Goal: Task Accomplishment & Management: Use online tool/utility

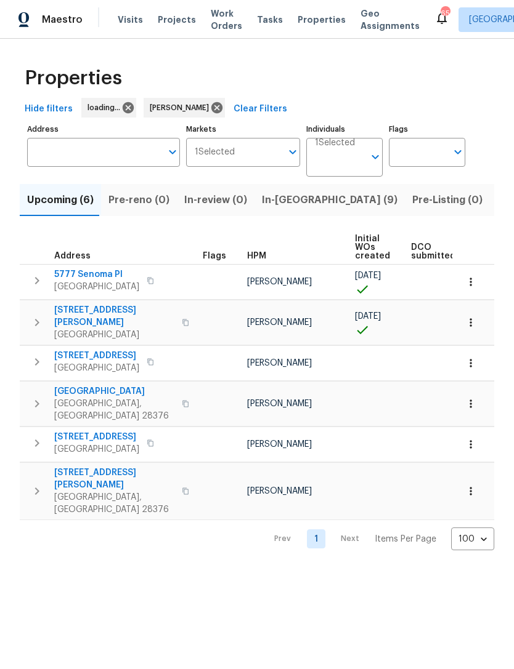
click at [292, 206] on span "In-[GEOGRAPHIC_DATA] (9)" at bounding box center [329, 199] width 135 height 17
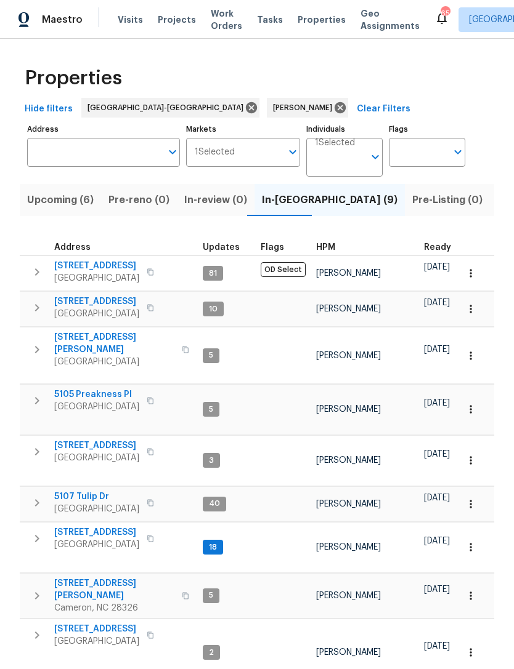
scroll to position [10, 0]
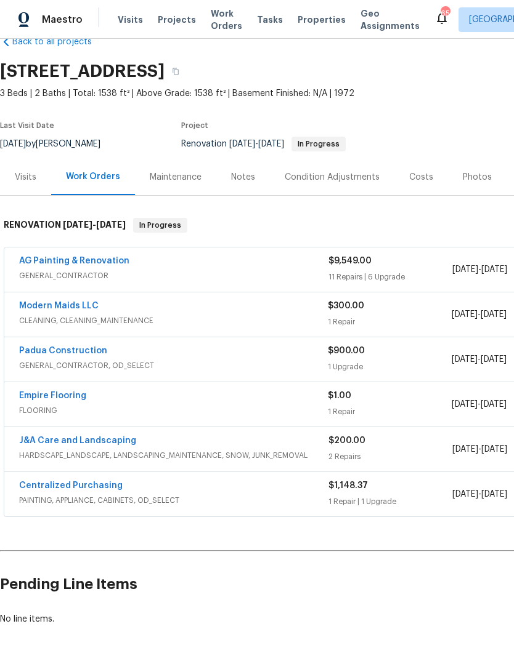
scroll to position [28, 0]
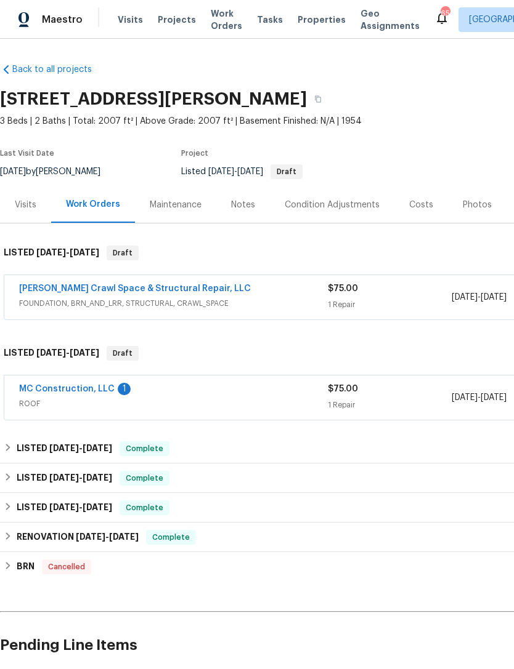
click at [100, 392] on link "MC Construction, LLC" at bounding box center [66, 389] width 95 height 9
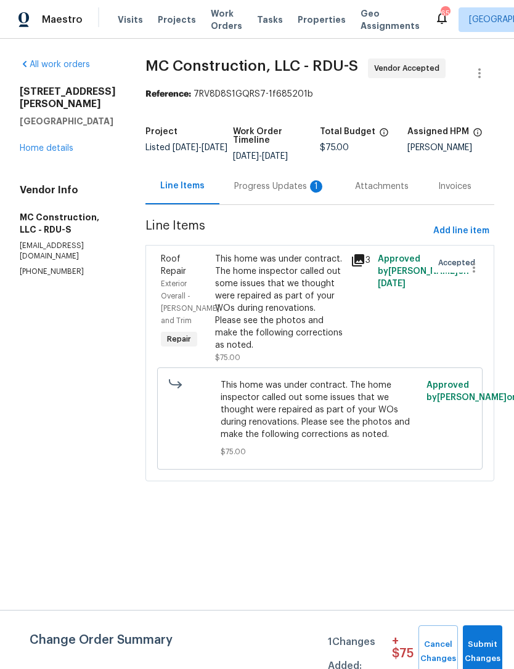
click at [275, 183] on div "Progress Updates 1" at bounding box center [279, 186] width 91 height 12
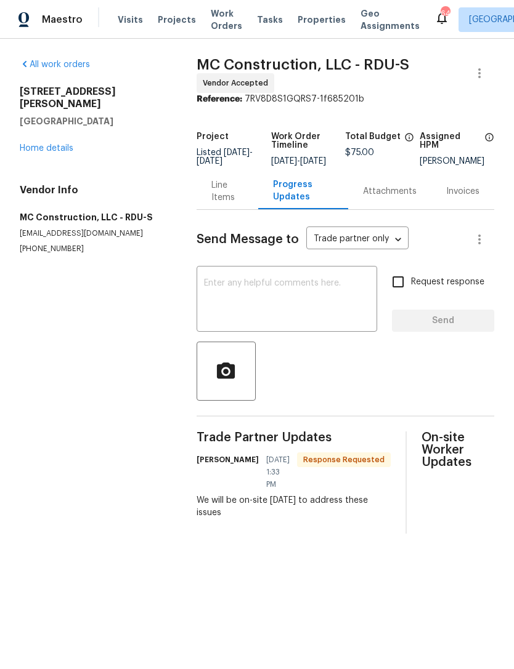
click at [267, 291] on textarea at bounding box center [287, 300] width 166 height 43
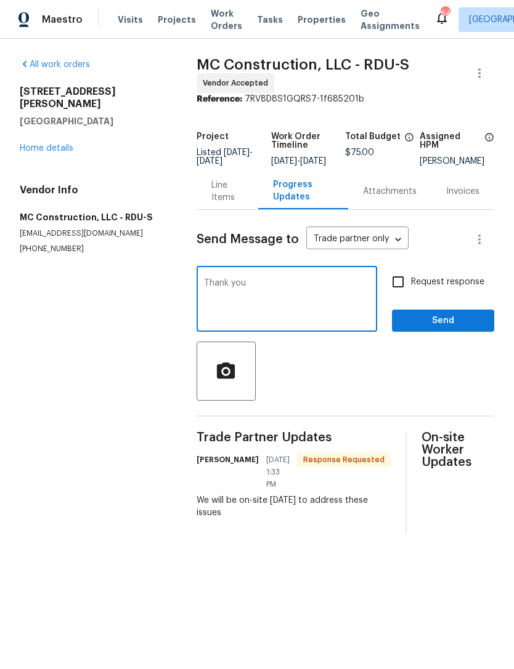
type textarea "Thank you"
click at [430, 321] on button "Send" at bounding box center [443, 321] width 102 height 23
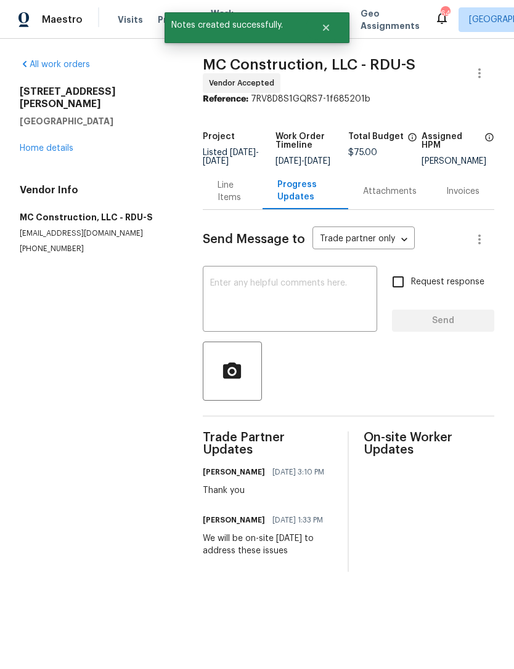
click at [55, 144] on link "Home details" at bounding box center [47, 148] width 54 height 9
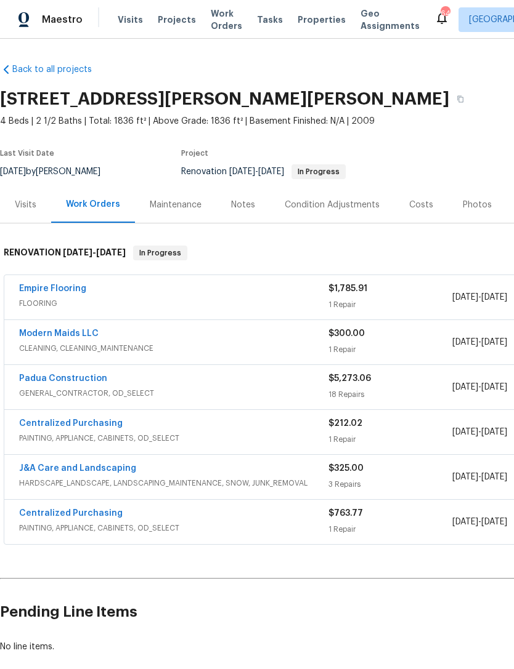
click at [75, 381] on link "Padua Construction" at bounding box center [63, 378] width 88 height 9
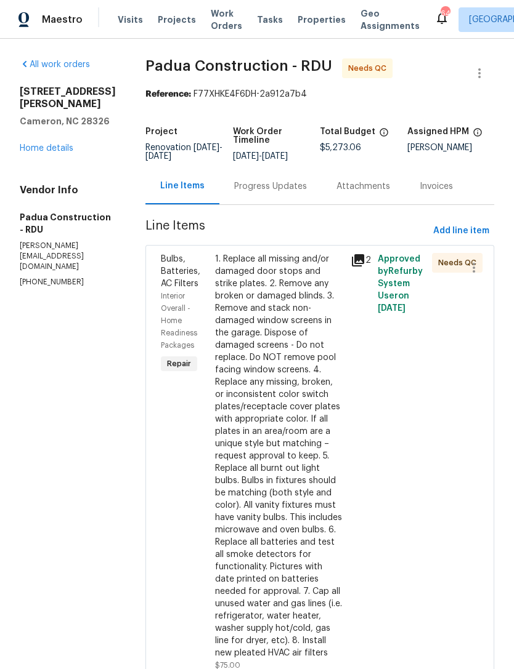
click at [43, 153] on link "Home details" at bounding box center [47, 148] width 54 height 9
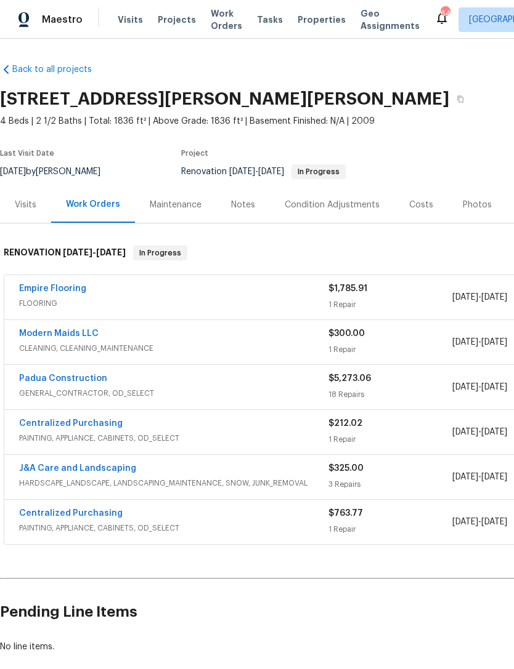
click at [57, 334] on link "Modern Maids LLC" at bounding box center [58, 333] width 79 height 9
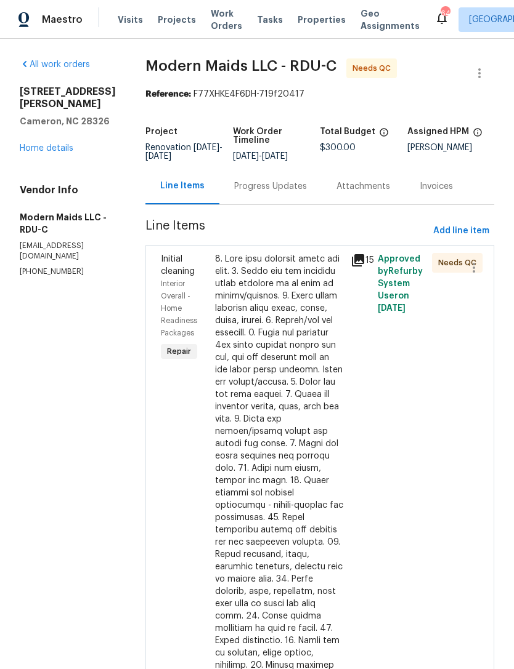
click at [286, 394] on div at bounding box center [279, 548] width 128 height 591
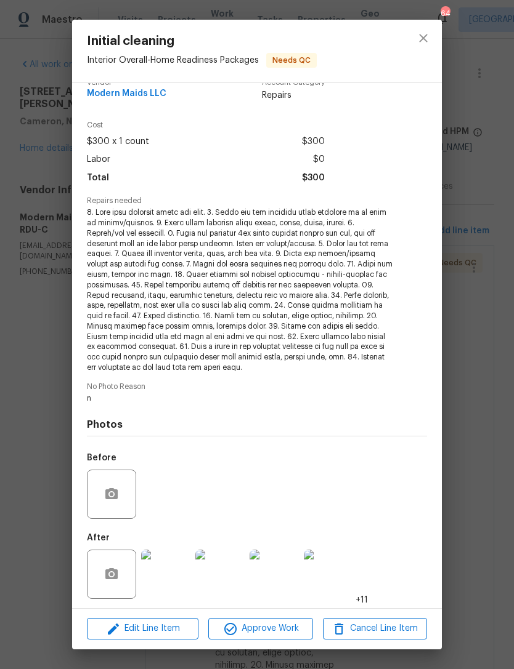
scroll to position [18, 0]
click at [273, 634] on span "Approve Work" at bounding box center [260, 628] width 97 height 15
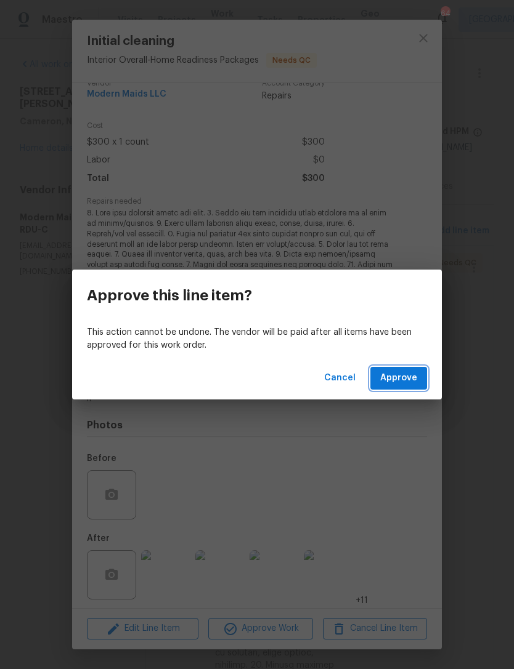
click at [392, 381] on span "Approve" at bounding box center [398, 378] width 37 height 15
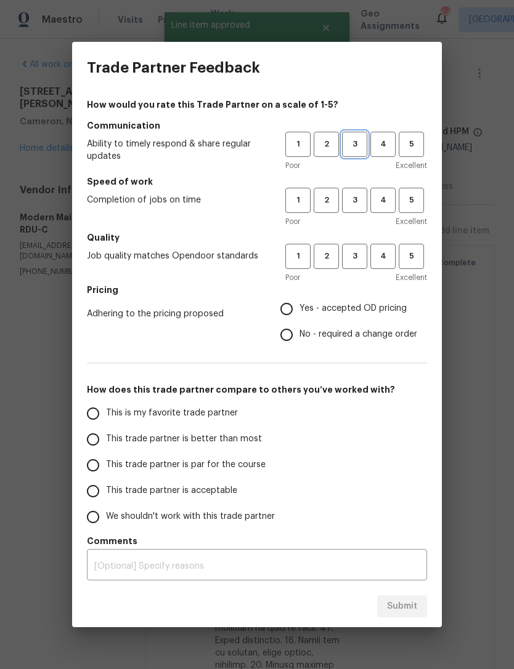
click at [361, 148] on span "3" at bounding box center [354, 144] width 23 height 14
click at [365, 196] on span "3" at bounding box center [354, 200] width 23 height 14
click at [358, 259] on span "3" at bounding box center [354, 256] width 23 height 14
click at [286, 310] on input "Yes - accepted OD pricing" at bounding box center [286, 309] width 26 height 26
radio input "true"
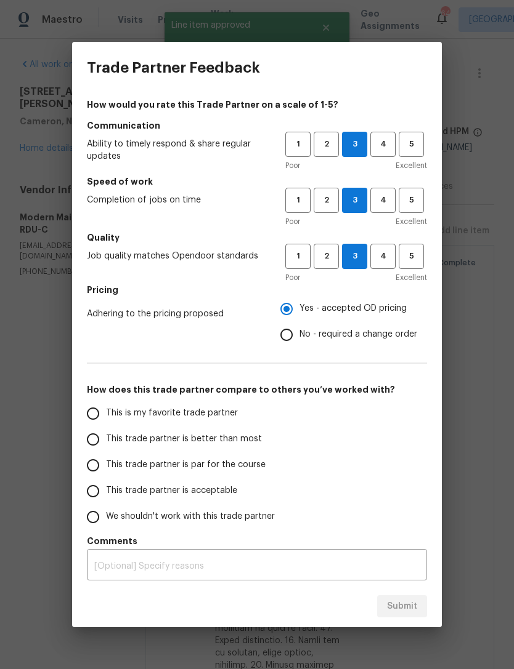
click at [155, 489] on span "This trade partner is acceptable" at bounding box center [171, 491] width 131 height 13
click at [106, 489] on input "This trade partner is acceptable" at bounding box center [93, 491] width 26 height 26
click at [410, 616] on button "Submit" at bounding box center [402, 606] width 50 height 23
radio input "true"
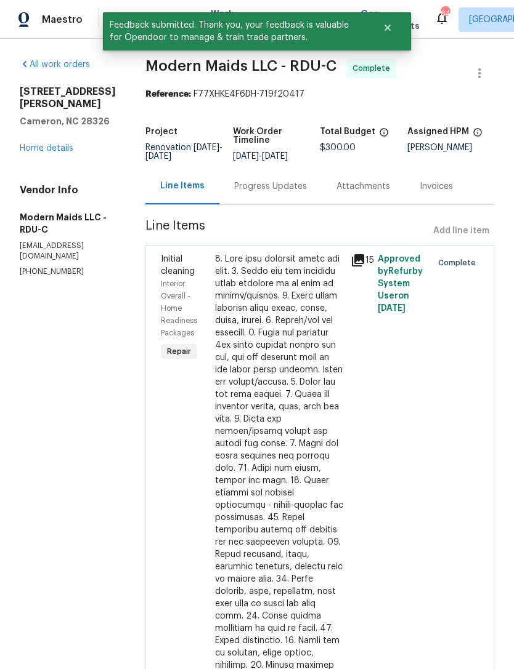
click at [56, 144] on link "Home details" at bounding box center [47, 148] width 54 height 9
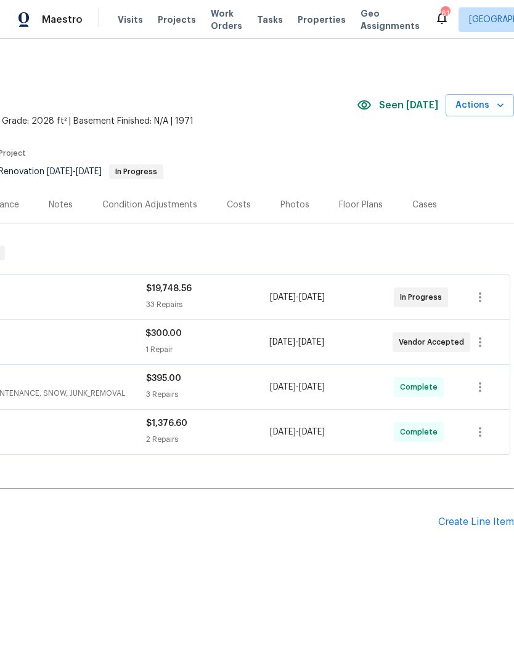
scroll to position [0, 182]
click at [481, 520] on div "Create Line Item" at bounding box center [476, 523] width 76 height 12
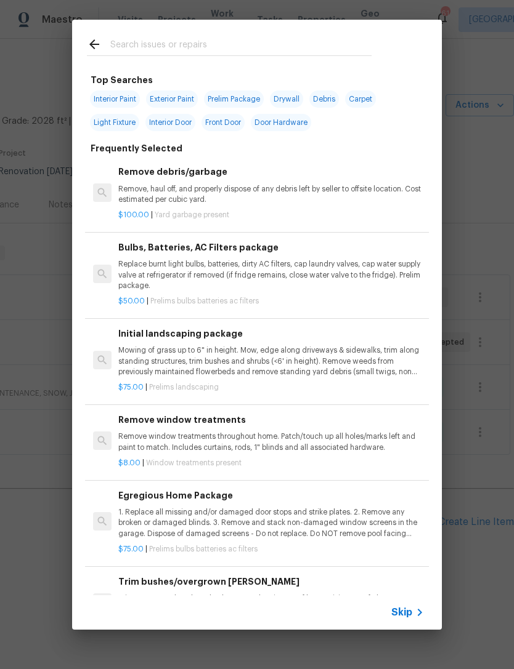
click at [148, 41] on input "text" at bounding box center [240, 46] width 261 height 18
type input "Pool"
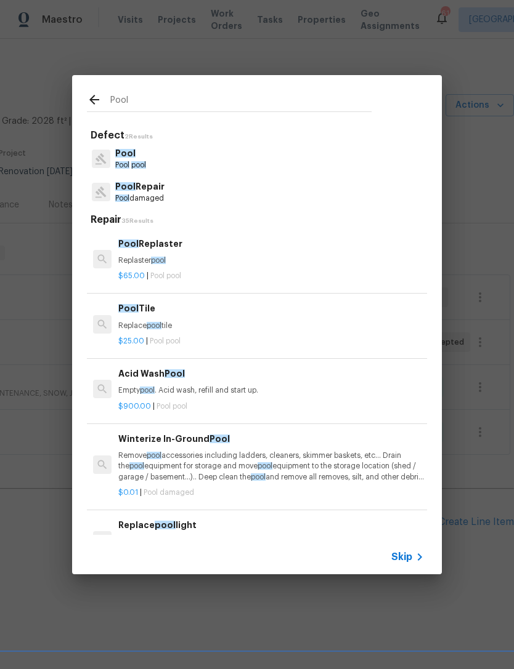
click at [138, 188] on p "Pool Repair" at bounding box center [139, 186] width 49 height 13
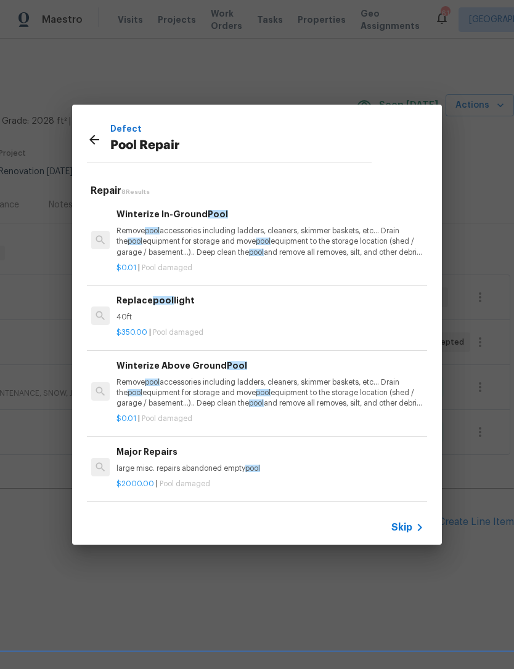
scroll to position [0, 2]
click at [97, 137] on icon at bounding box center [94, 139] width 15 height 15
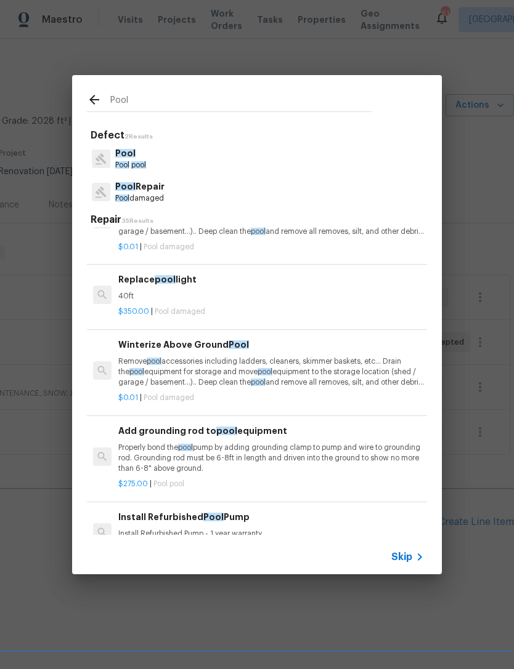
scroll to position [248, 1]
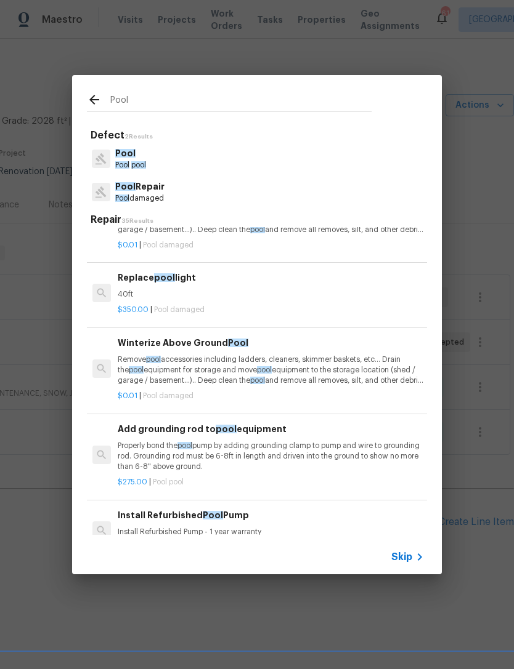
click at [161, 184] on p "Pool Repair" at bounding box center [139, 186] width 49 height 13
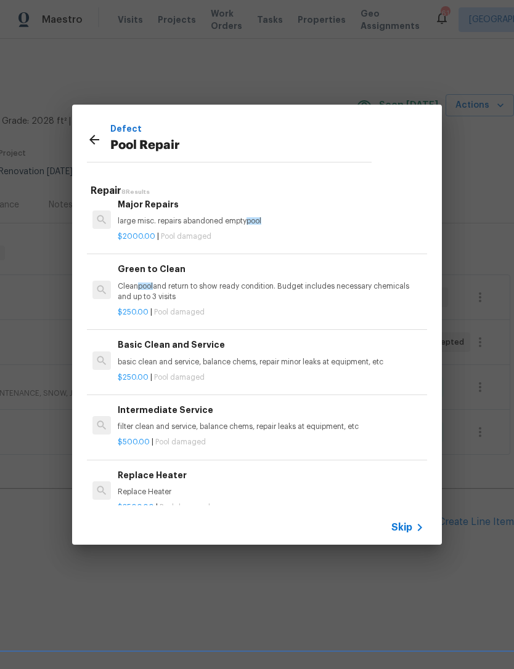
click at [103, 135] on div at bounding box center [98, 141] width 23 height 18
click at [96, 139] on icon at bounding box center [94, 140] width 10 height 10
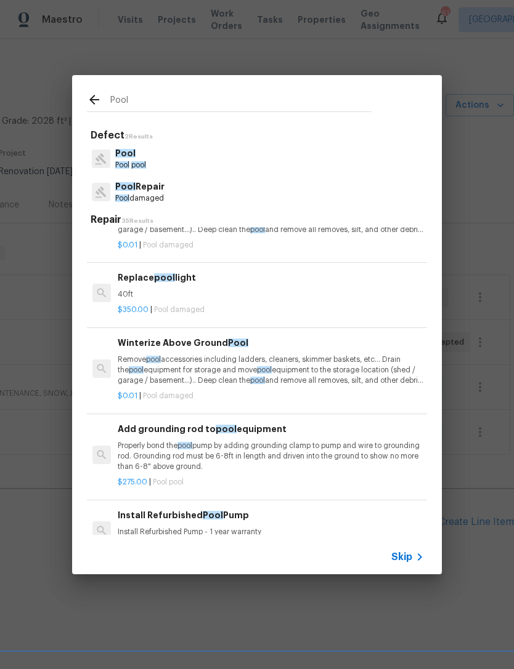
click at [145, 191] on p "Pool Repair" at bounding box center [139, 186] width 49 height 13
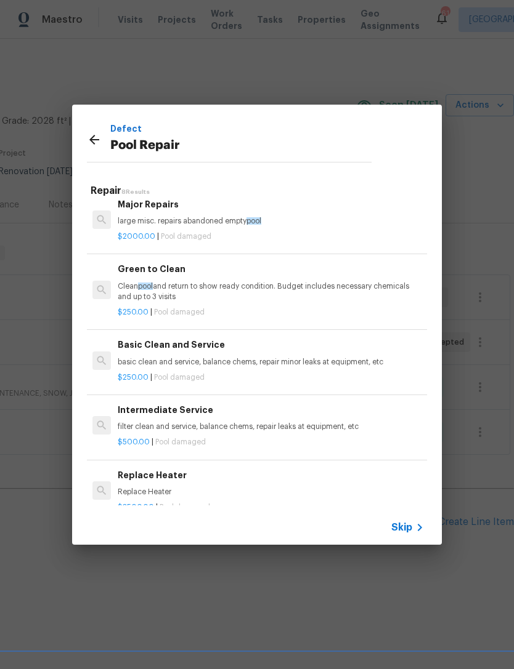
click at [92, 141] on icon at bounding box center [94, 140] width 10 height 10
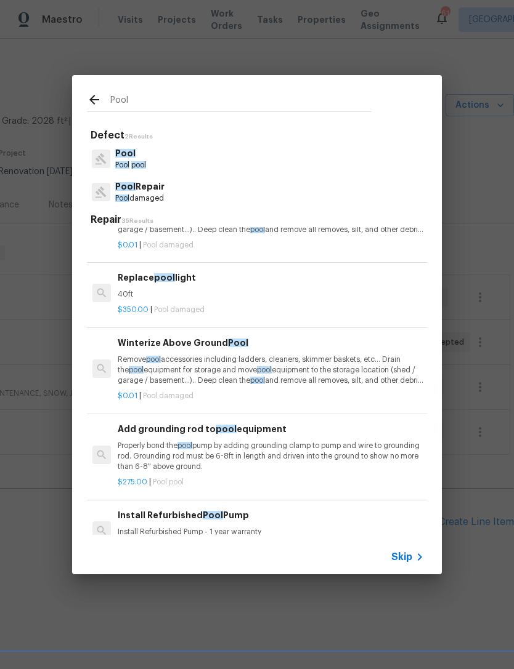
click at [140, 157] on p "Pool" at bounding box center [130, 153] width 31 height 13
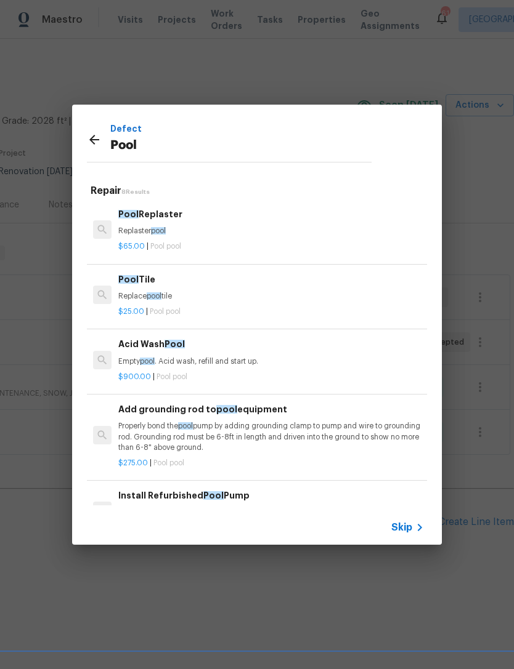
scroll to position [0, 0]
click at [93, 135] on icon at bounding box center [94, 139] width 15 height 15
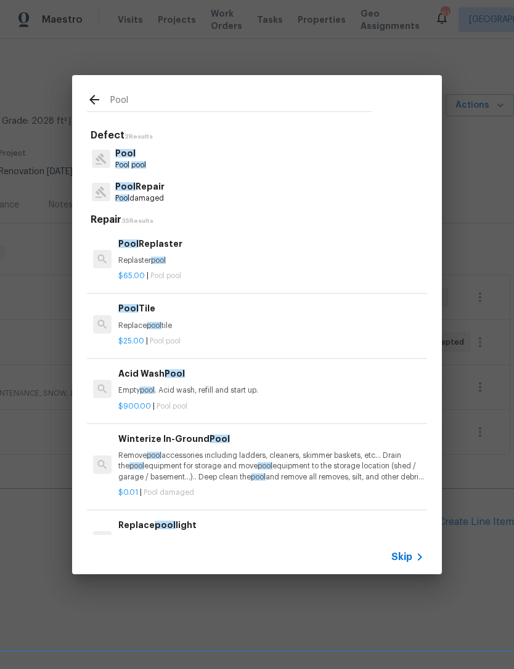
click at [144, 201] on p "Pool damaged" at bounding box center [139, 198] width 49 height 10
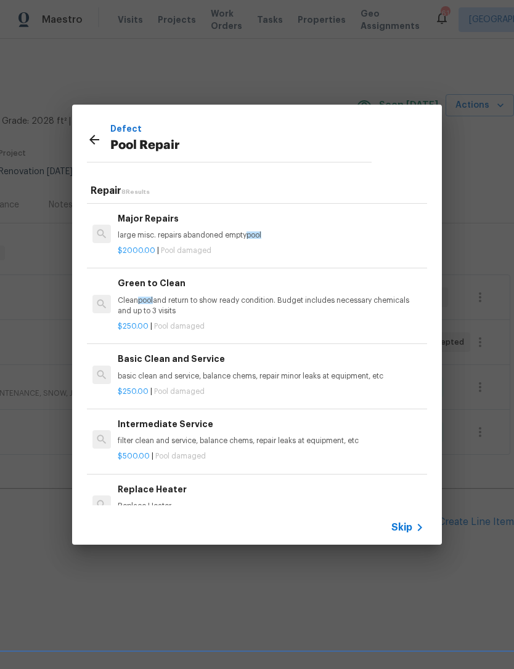
scroll to position [209, 2]
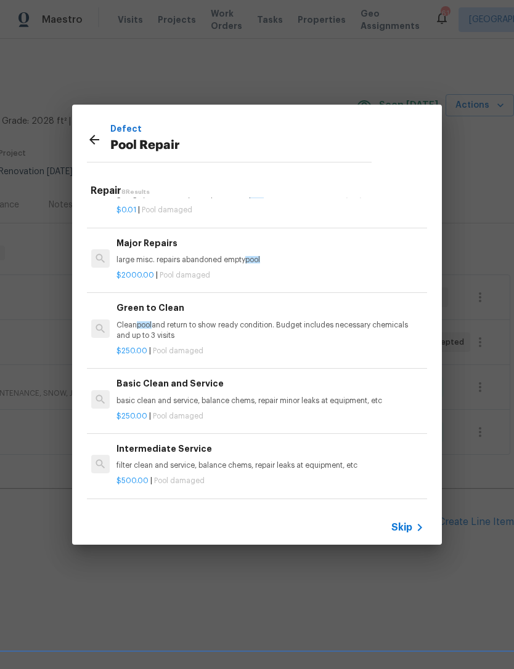
click at [166, 236] on h6 "Major Repairs" at bounding box center [268, 243] width 305 height 14
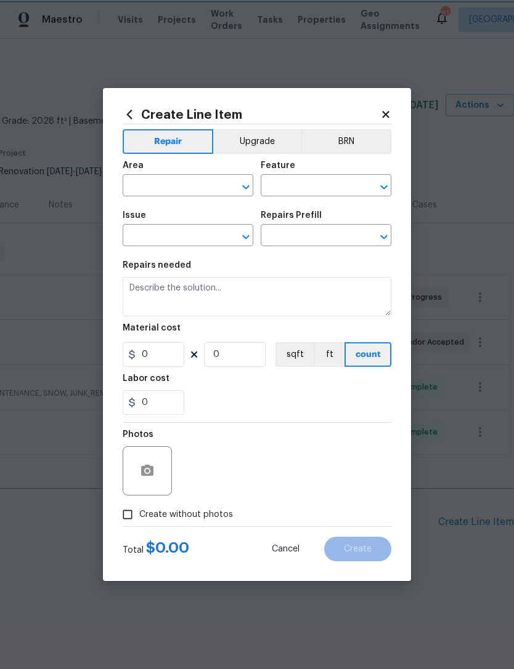
type input "Pool"
type input "Pool Repair"
type input "Major Repairs $2,000.00"
type textarea "large misc. repairs abandoned empty pool"
type input "2000"
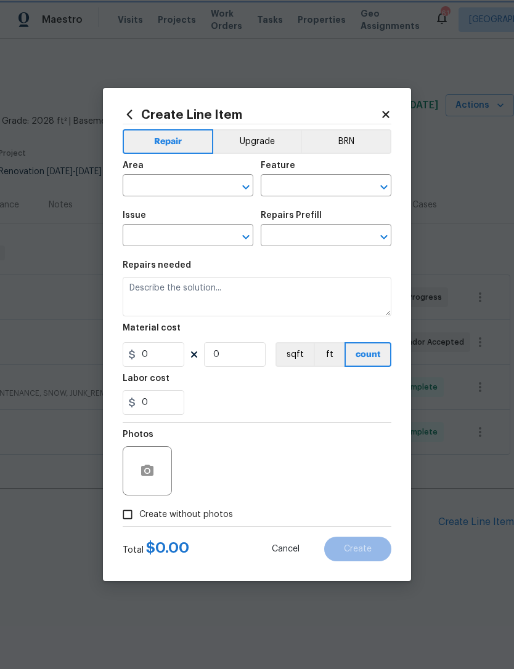
type input "1"
click at [175, 182] on input "text" at bounding box center [171, 186] width 96 height 19
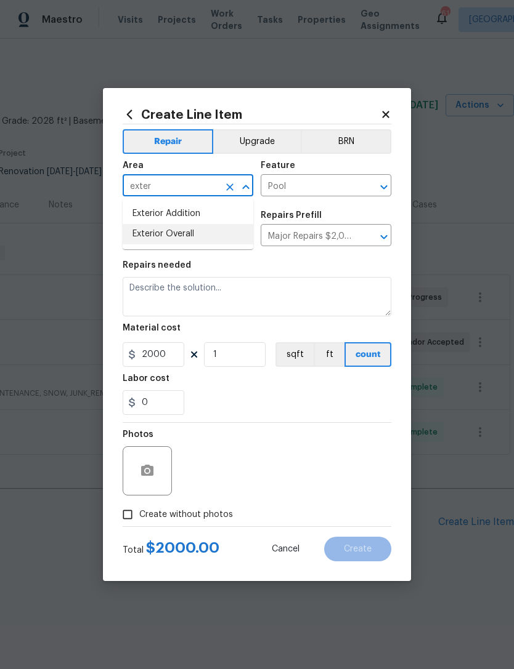
click at [191, 235] on li "Exterior Overall" at bounding box center [188, 234] width 131 height 20
type input "Exterior Overall"
click at [318, 235] on input "Major Repairs $2,000.00" at bounding box center [308, 236] width 96 height 19
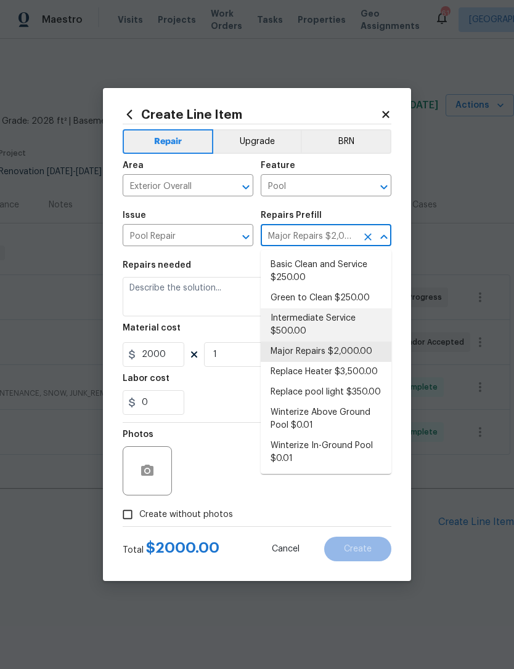
click at [303, 319] on li "Intermediate Service $500.00" at bounding box center [325, 324] width 131 height 33
type input "Major Repairs $2,000.00"
type textarea "filter clean and service, balance chems, repair leaks at equipment, etc"
type input "Intermediate Service $500.00"
type input "500"
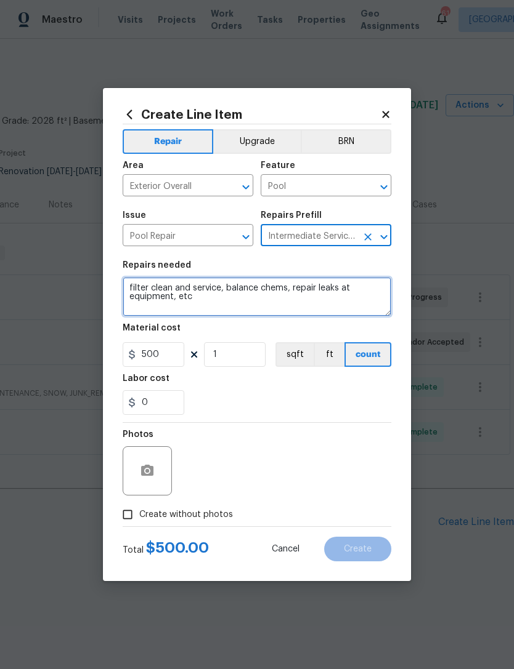
click at [132, 288] on textarea "filter clean and service, balance chems, repair leaks at equipment, etc" at bounding box center [257, 296] width 268 height 39
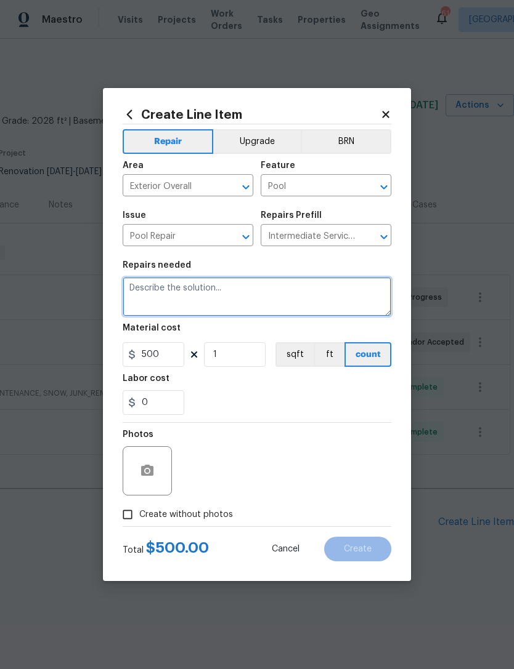
click at [175, 289] on textarea at bounding box center [257, 296] width 268 height 39
click at [172, 288] on textarea at bounding box center [257, 296] width 268 height 39
paste textarea "large misc. repairs abandoned empty pool"
type textarea "large"
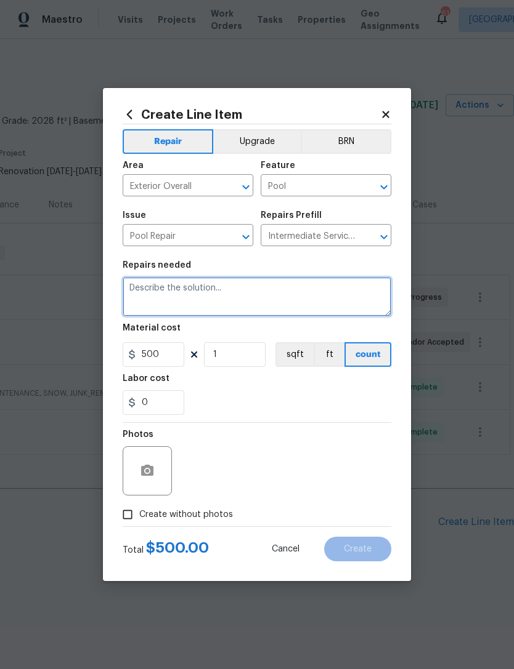
paste textarea "A new message was sent on the POOL maintenance for 213 Rivenoak Dr , Fayettevil…"
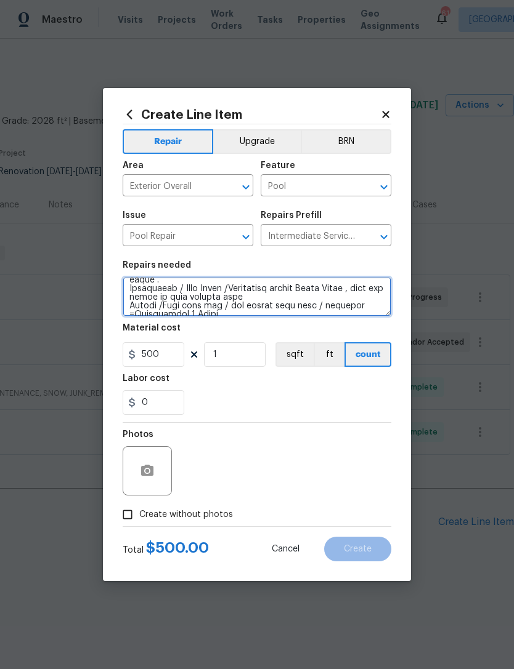
scroll to position [85, 0]
click at [181, 281] on textarea at bounding box center [257, 296] width 268 height 39
type textarea "Please complete the repairs you noted in your quote: Equiptment / Pool Cover /C…"
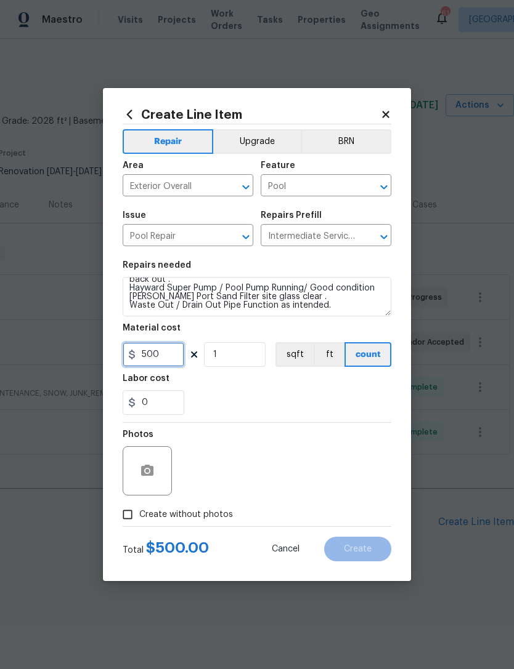
click at [171, 360] on input "500" at bounding box center [154, 354] width 62 height 25
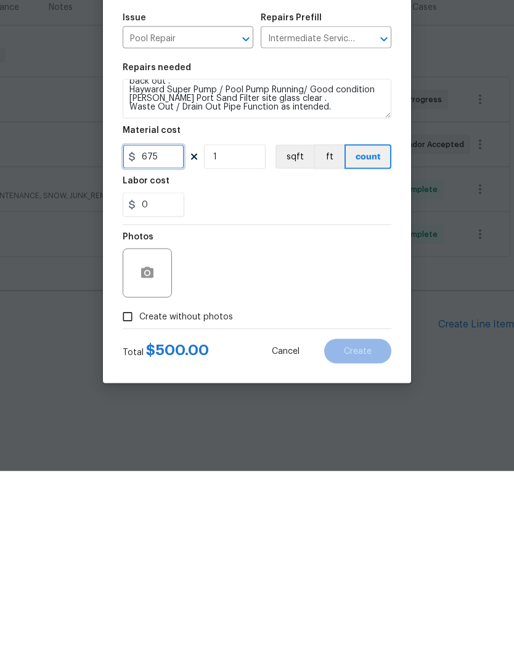
type input "675"
click at [235, 423] on div "Photos" at bounding box center [257, 463] width 268 height 80
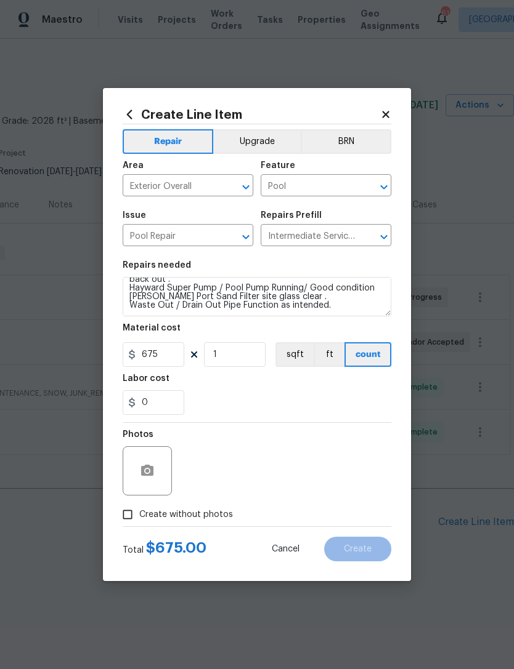
click at [241, 386] on div "Labor cost" at bounding box center [257, 382] width 268 height 16
click at [134, 511] on input "Create without photos" at bounding box center [127, 514] width 23 height 23
checkbox input "true"
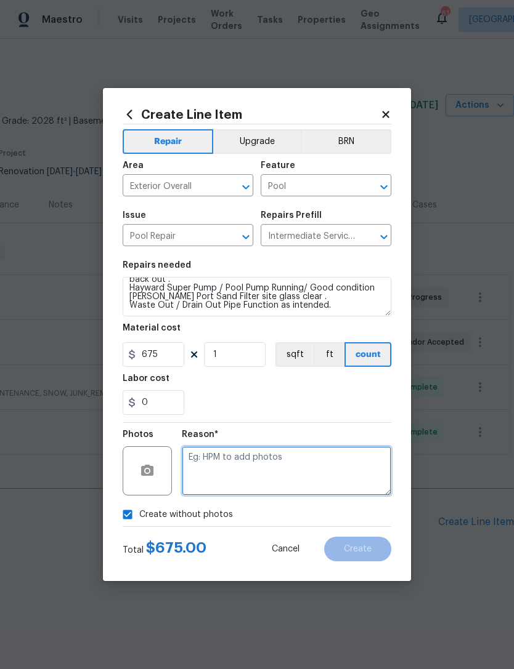
click at [265, 456] on textarea at bounding box center [286, 470] width 209 height 49
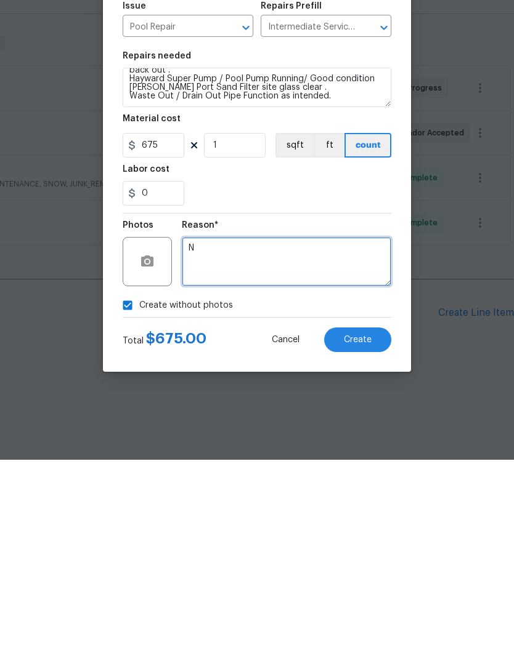
type textarea "N"
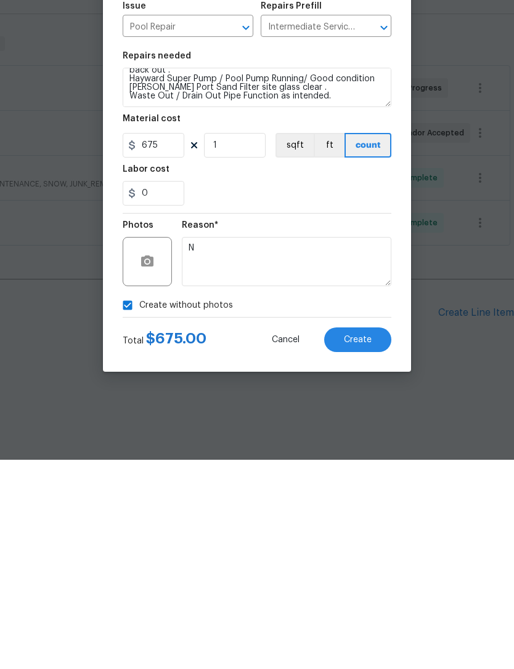
click at [367, 545] on span "Create" at bounding box center [358, 549] width 28 height 9
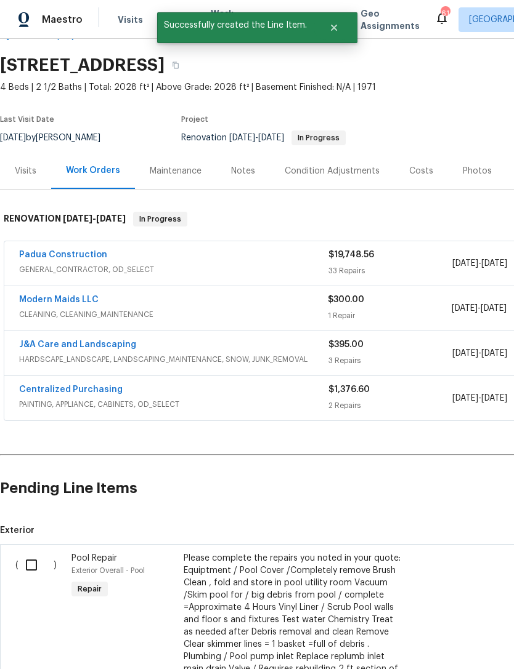
scroll to position [34, 0]
click at [29, 561] on input "checkbox" at bounding box center [35, 565] width 35 height 26
checkbox input "true"
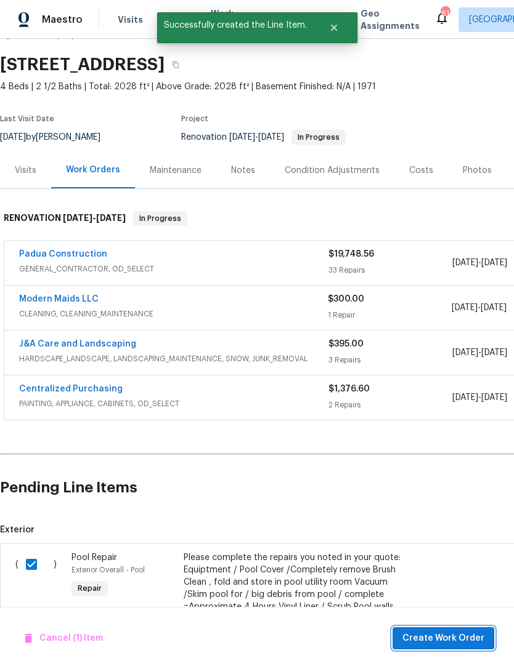
click at [439, 637] on span "Create Work Order" at bounding box center [443, 638] width 82 height 15
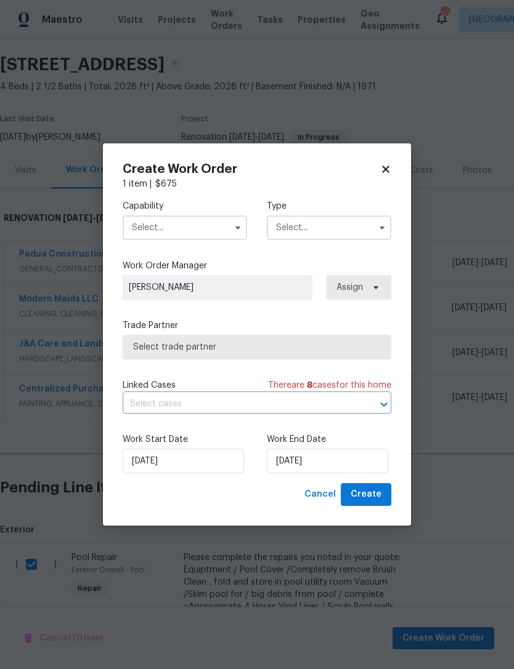
click at [179, 222] on input "text" at bounding box center [185, 228] width 124 height 25
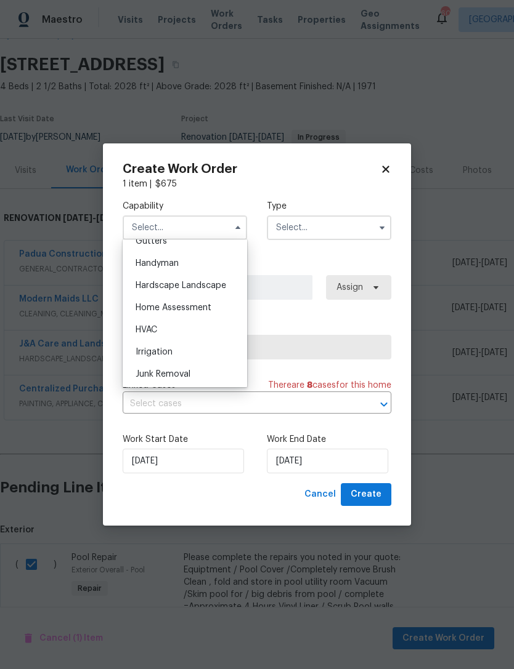
scroll to position [658, 0]
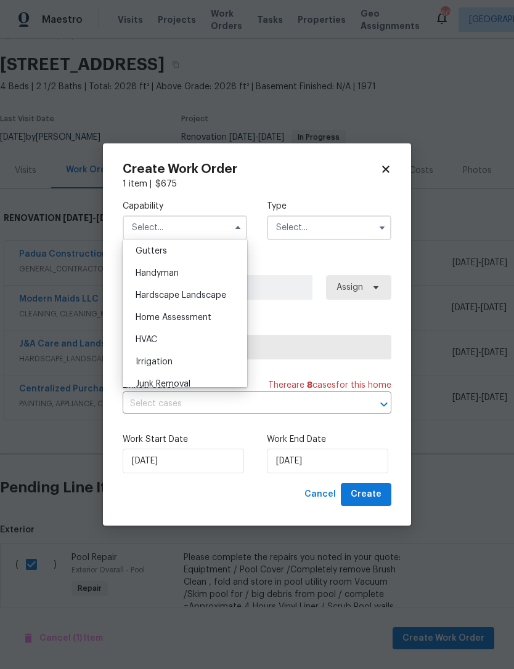
click at [179, 270] on div "Handyman" at bounding box center [185, 273] width 118 height 22
type input "Handyman"
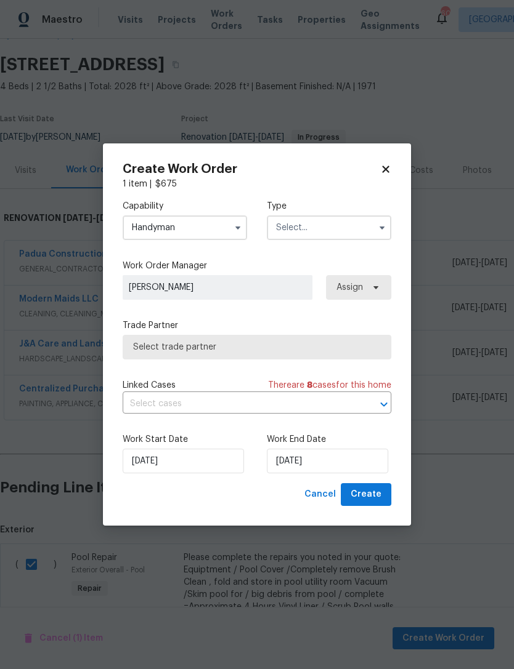
click at [307, 226] on input "text" at bounding box center [329, 228] width 124 height 25
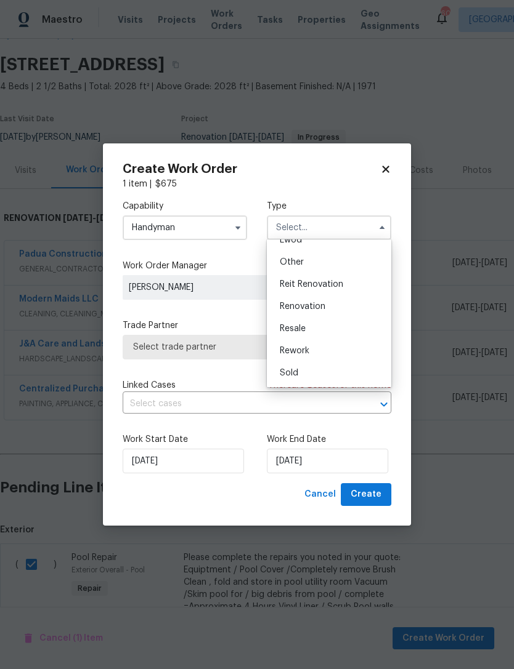
scroll to position [147, 0]
click at [313, 305] on span "Renovation" at bounding box center [303, 306] width 46 height 9
type input "Renovation"
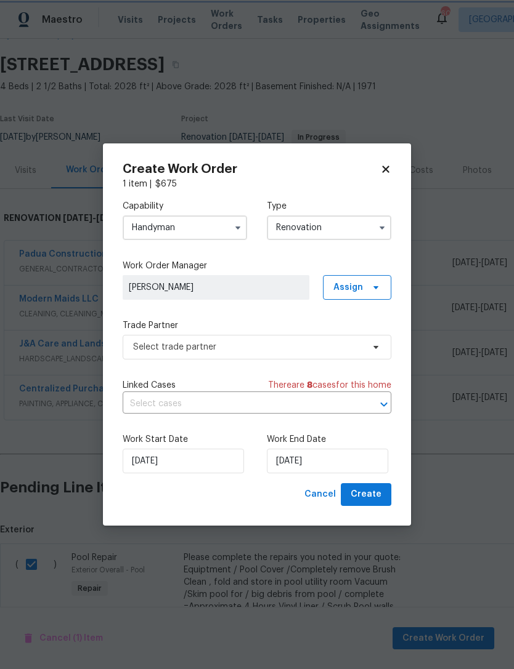
scroll to position [0, 0]
click at [286, 459] on input "[DATE]" at bounding box center [327, 461] width 121 height 25
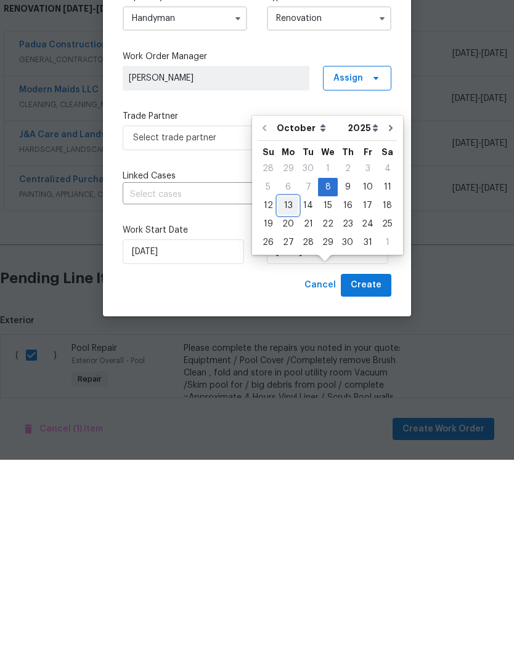
click at [291, 406] on div "13" at bounding box center [288, 414] width 20 height 17
type input "[DATE]"
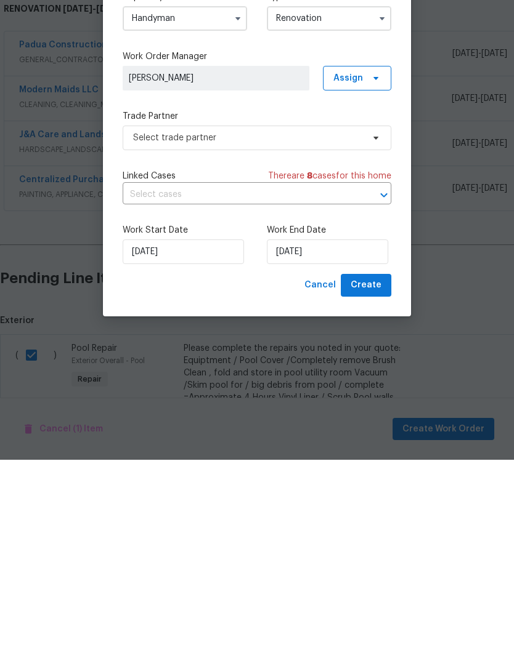
scroll to position [39, 0]
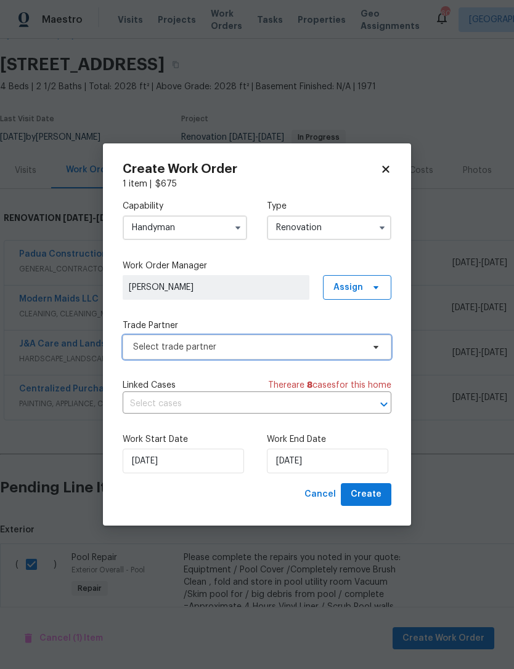
click at [187, 345] on span "Select trade partner" at bounding box center [248, 347] width 230 height 12
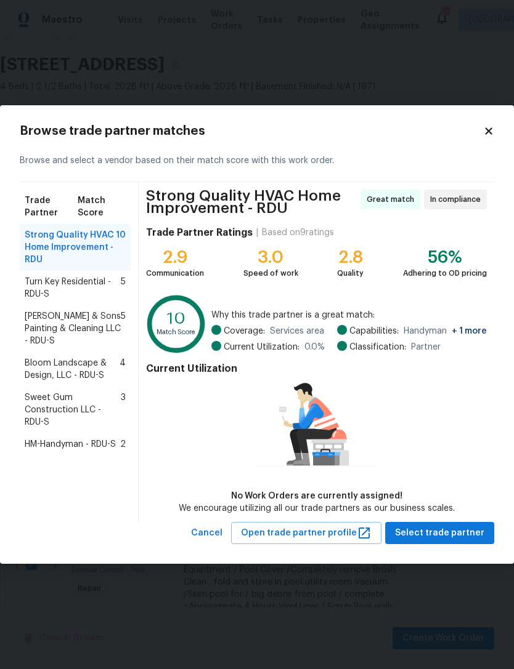
click at [74, 283] on span "Turn Key Residential - RDU-S" at bounding box center [73, 288] width 96 height 25
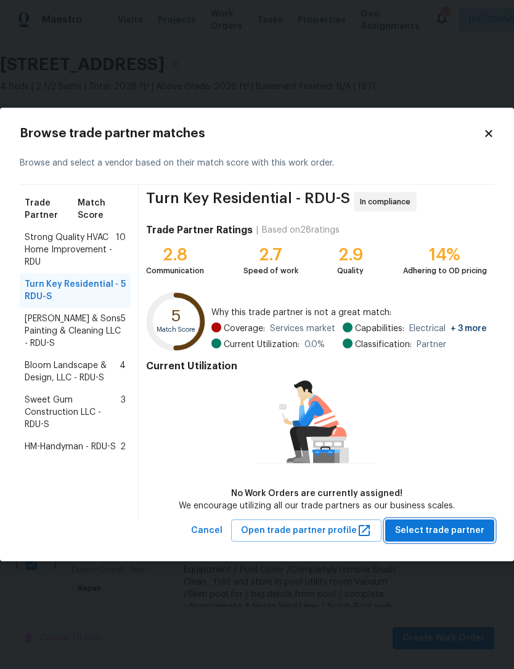
click at [445, 529] on span "Select trade partner" at bounding box center [439, 530] width 89 height 15
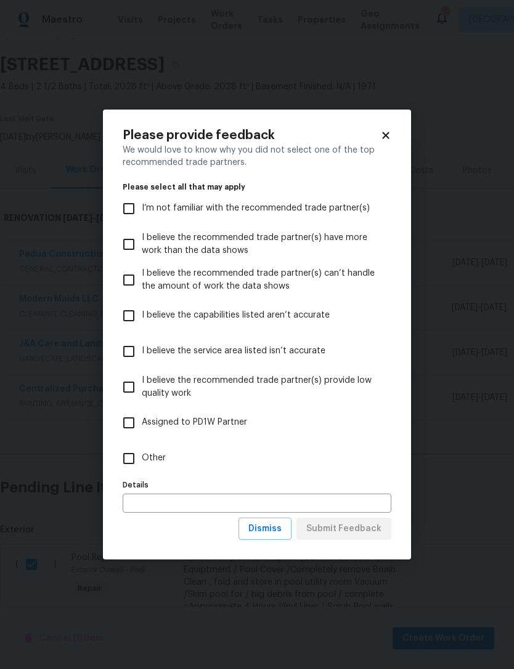
click at [131, 453] on input "Other" at bounding box center [129, 459] width 26 height 26
checkbox input "true"
click at [358, 530] on span "Submit Feedback" at bounding box center [343, 529] width 75 height 15
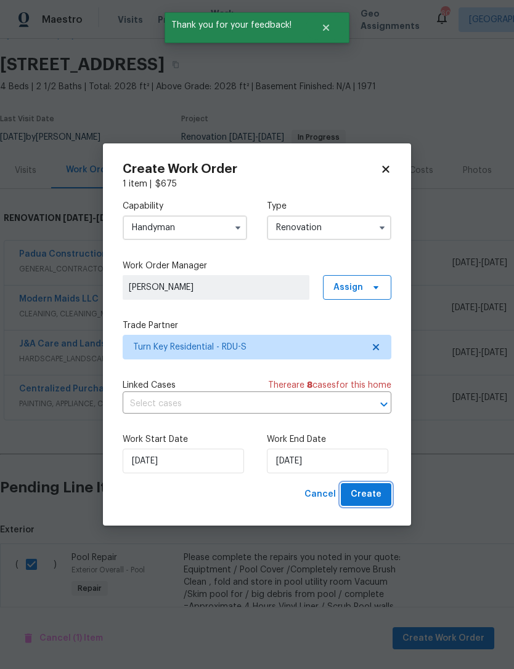
click at [368, 493] on span "Create" at bounding box center [365, 494] width 31 height 15
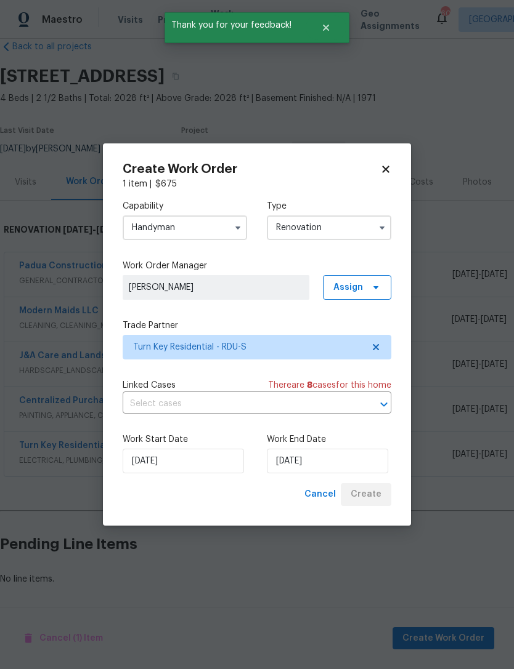
scroll to position [0, 0]
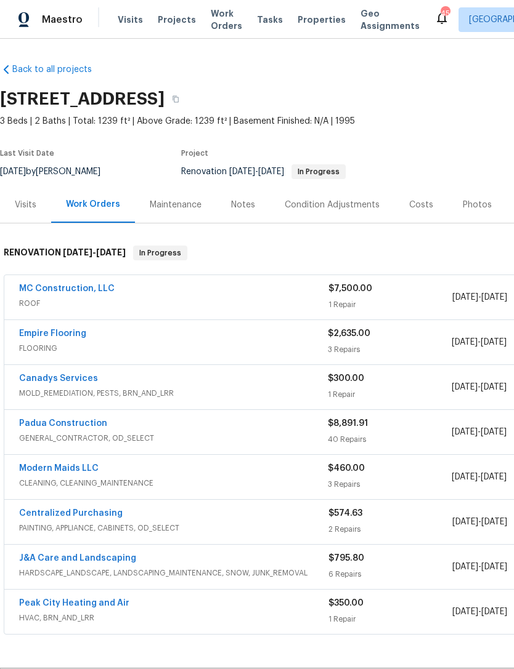
scroll to position [0, 182]
click at [92, 292] on link "MC Construction, LLC" at bounding box center [66, 288] width 95 height 9
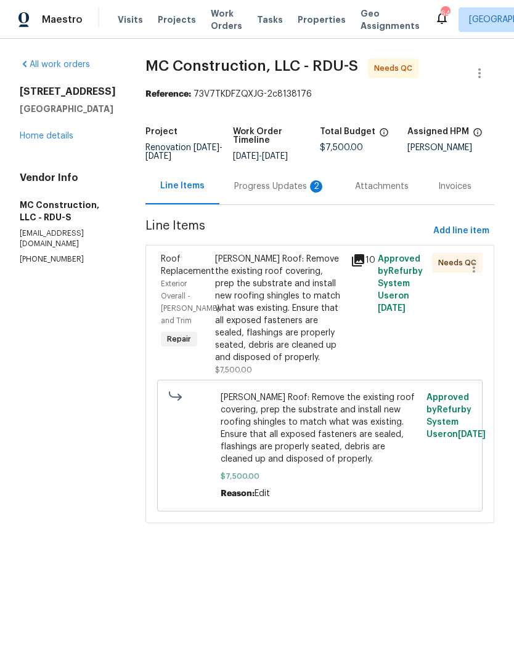
click at [276, 188] on div "Progress Updates 2" at bounding box center [279, 186] width 91 height 12
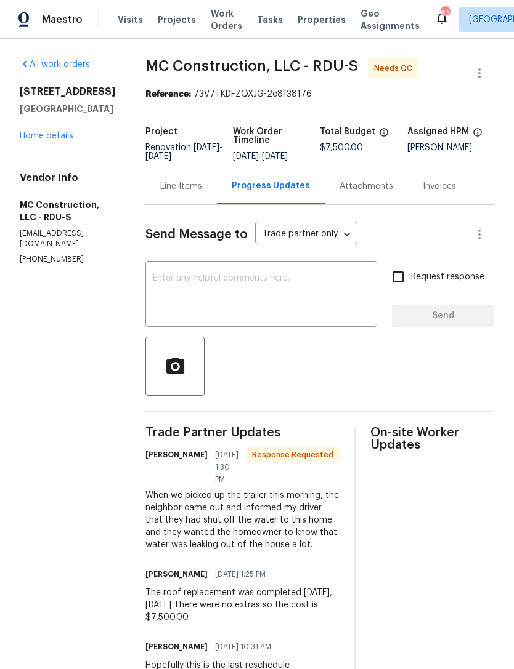
click at [196, 284] on textarea at bounding box center [261, 295] width 217 height 43
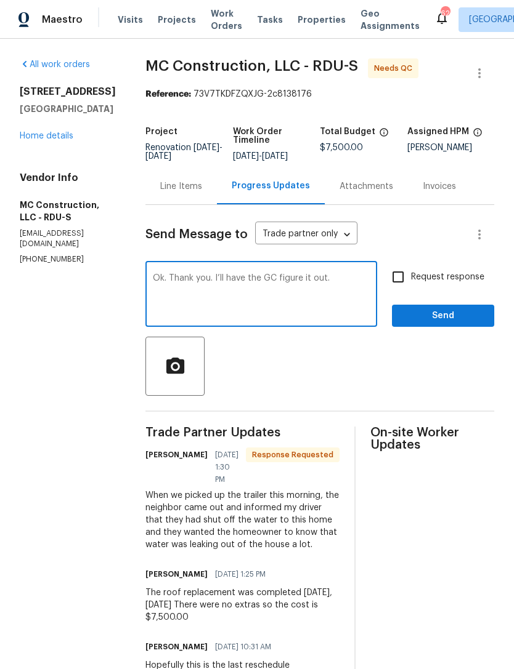
type textarea "Ok. Thank you. I’ll have the GC figure it out."
click at [404, 275] on input "Request response" at bounding box center [398, 277] width 26 height 26
checkbox input "true"
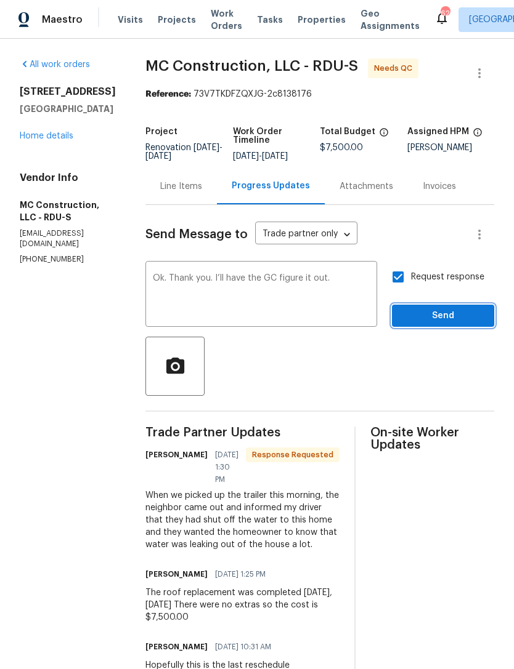
click at [438, 317] on span "Send" at bounding box center [442, 315] width 83 height 15
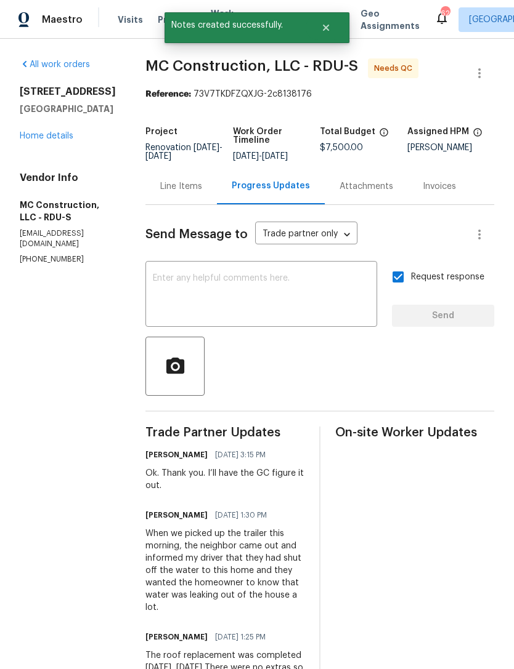
click at [45, 140] on link "Home details" at bounding box center [47, 136] width 54 height 9
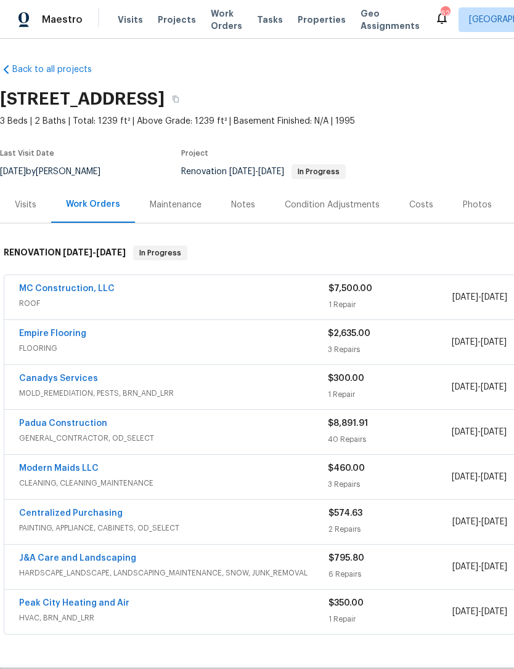
click at [77, 288] on link "MC Construction, LLC" at bounding box center [66, 288] width 95 height 9
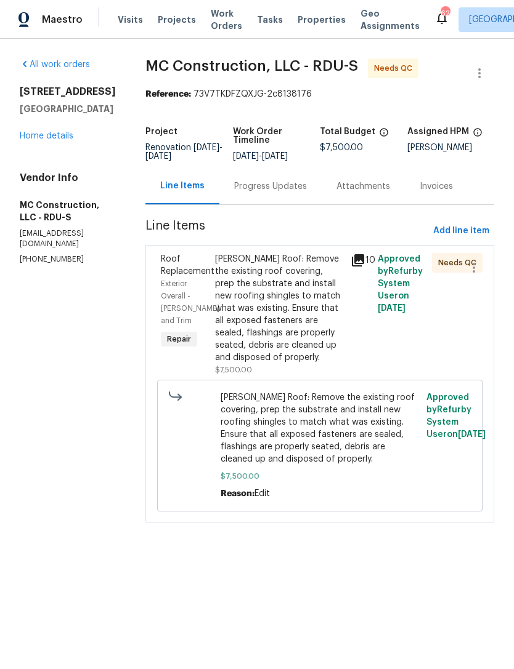
click at [271, 318] on div "Gable Roof: Remove the existing roof covering, prep the substrate and install n…" at bounding box center [279, 308] width 128 height 111
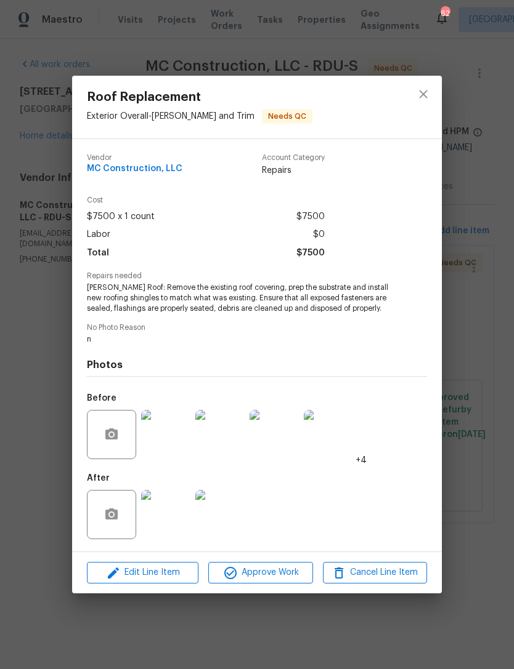
click at [159, 516] on img at bounding box center [165, 514] width 49 height 49
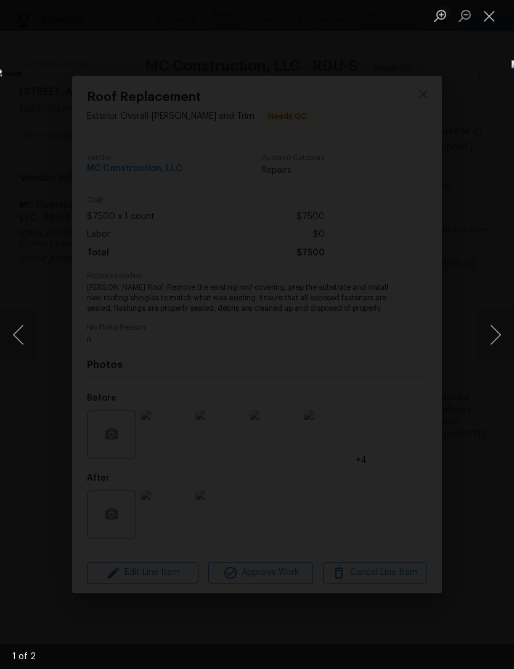
click at [497, 324] on button "Next image" at bounding box center [495, 334] width 37 height 49
click at [488, 17] on button "Close lightbox" at bounding box center [489, 16] width 25 height 22
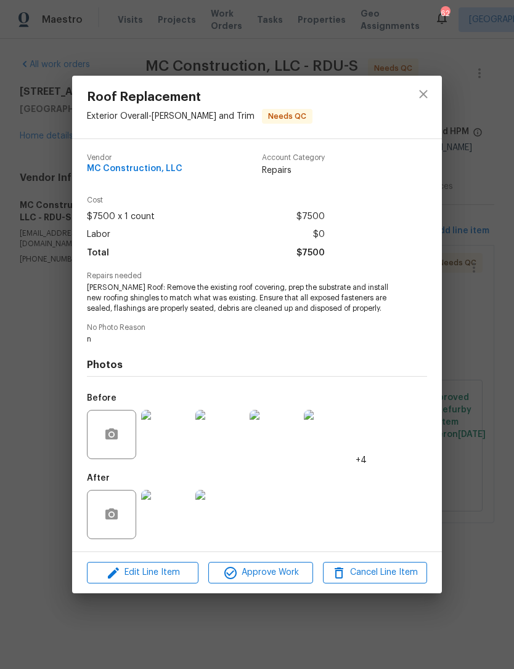
click at [160, 517] on img at bounding box center [165, 514] width 49 height 49
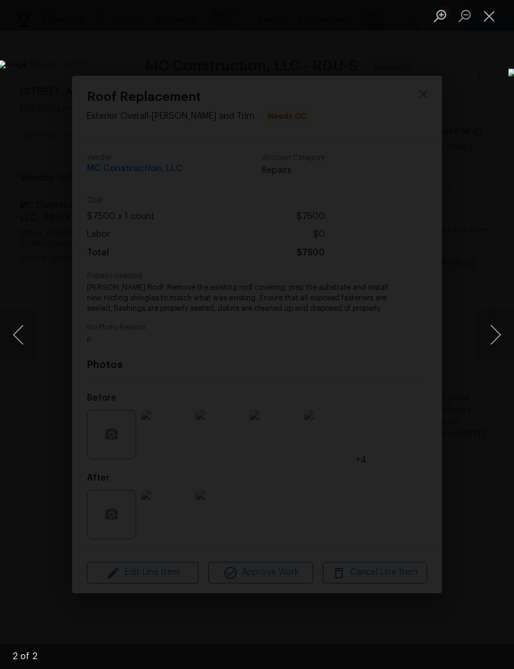
click at [490, 17] on button "Close lightbox" at bounding box center [489, 16] width 25 height 22
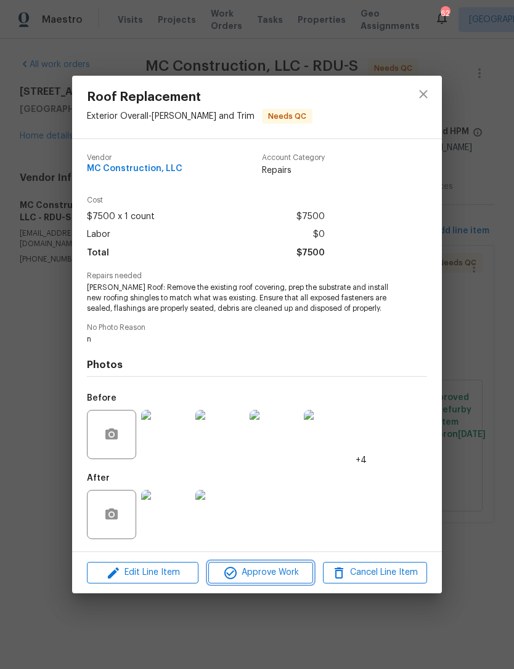
click at [270, 570] on span "Approve Work" at bounding box center [260, 572] width 97 height 15
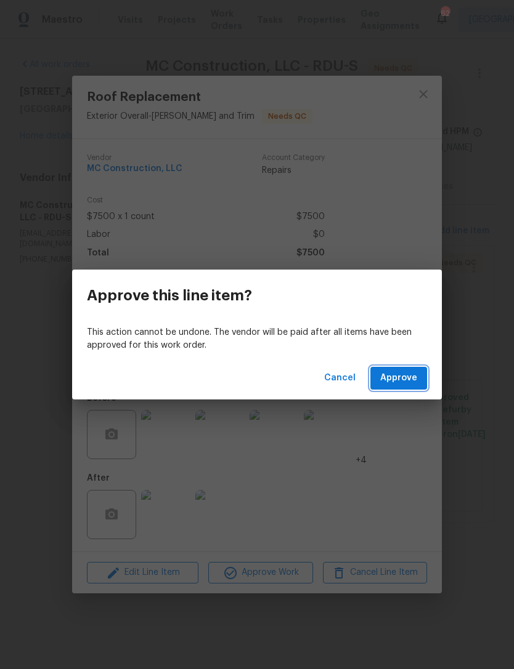
click at [390, 371] on span "Approve" at bounding box center [398, 378] width 37 height 15
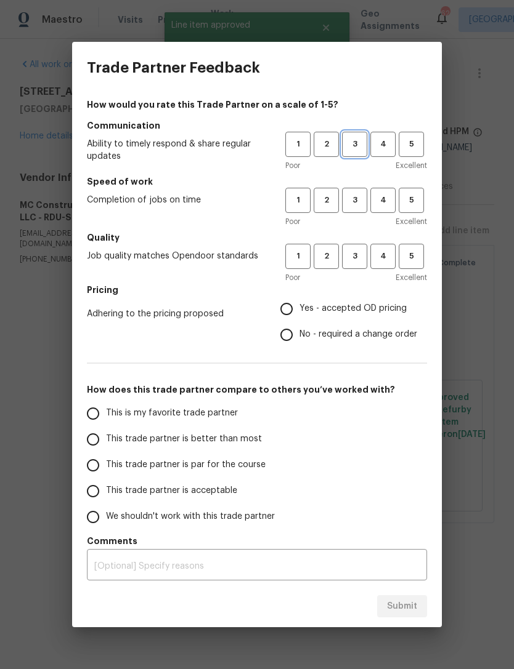
click at [357, 146] on span "3" at bounding box center [354, 144] width 23 height 14
click at [357, 197] on span "3" at bounding box center [354, 200] width 23 height 14
click at [353, 255] on span "3" at bounding box center [354, 256] width 23 height 14
click at [296, 305] on input "Yes - accepted OD pricing" at bounding box center [286, 309] width 26 height 26
radio input "true"
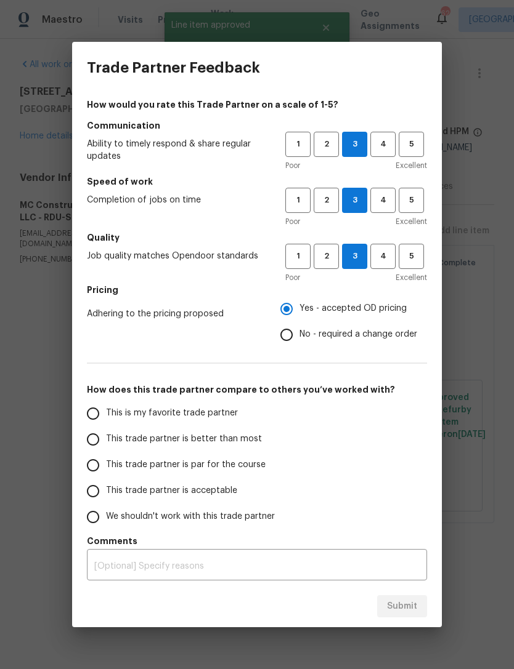
click at [143, 488] on span "This trade partner is acceptable" at bounding box center [171, 491] width 131 height 13
click at [106, 488] on input "This trade partner is acceptable" at bounding box center [93, 491] width 26 height 26
click at [392, 616] on button "Submit" at bounding box center [402, 606] width 50 height 23
radio input "true"
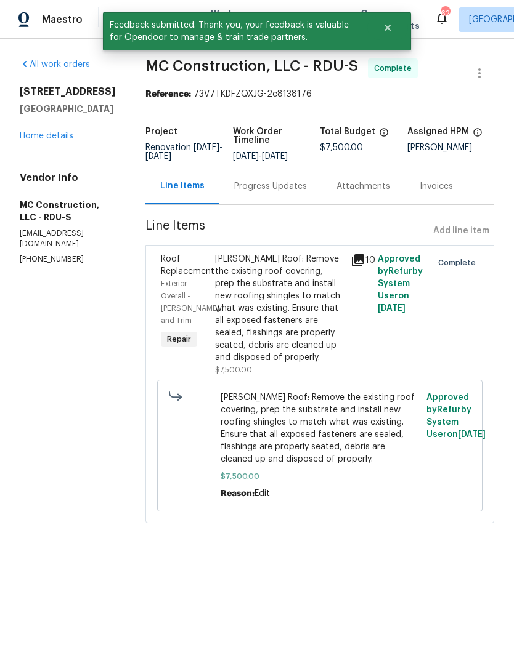
click at [54, 140] on link "Home details" at bounding box center [47, 136] width 54 height 9
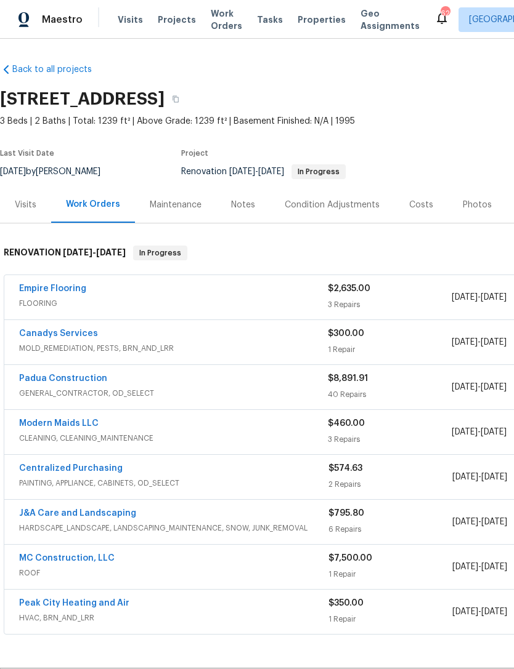
click at [72, 559] on link "MC Construction, LLC" at bounding box center [66, 558] width 95 height 9
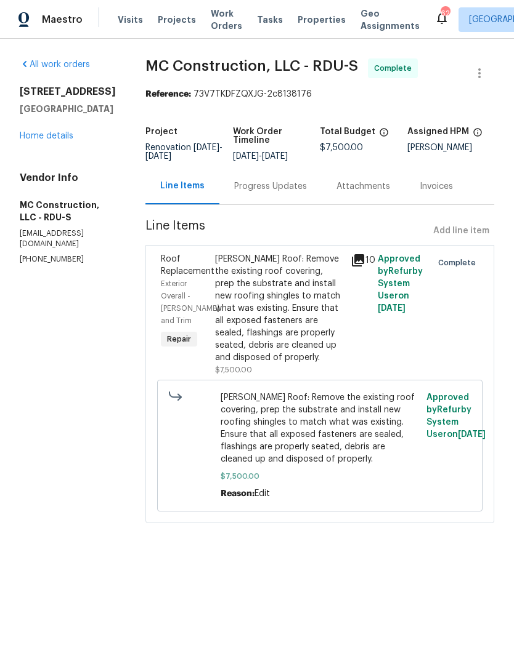
click at [259, 188] on div "Progress Updates" at bounding box center [270, 186] width 73 height 12
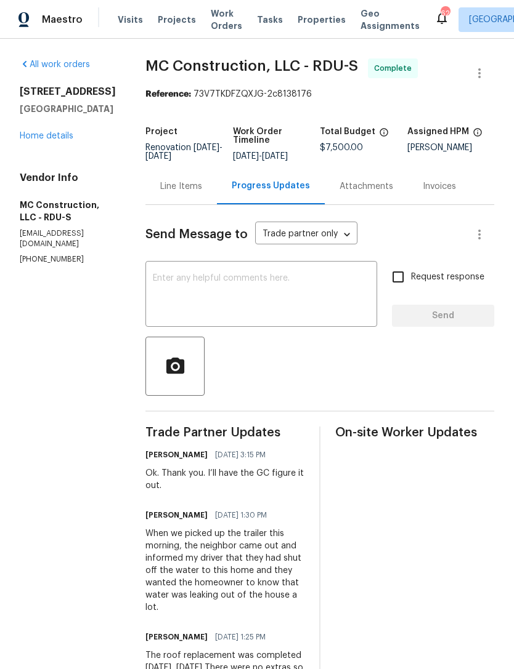
click at [65, 140] on link "Home details" at bounding box center [47, 136] width 54 height 9
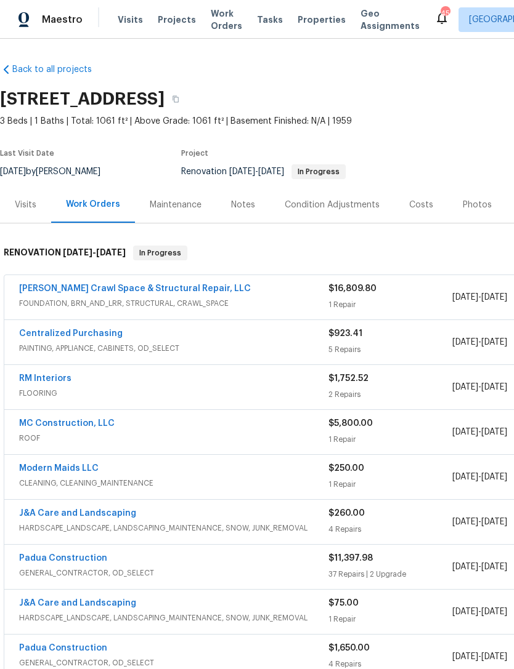
scroll to position [41, 0]
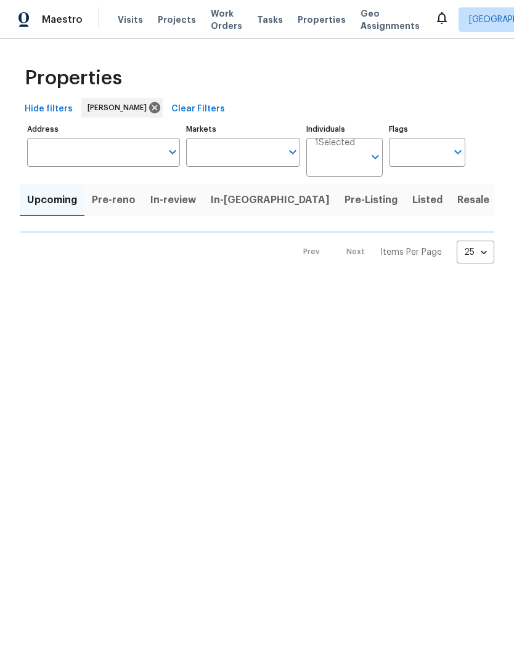
type input "100"
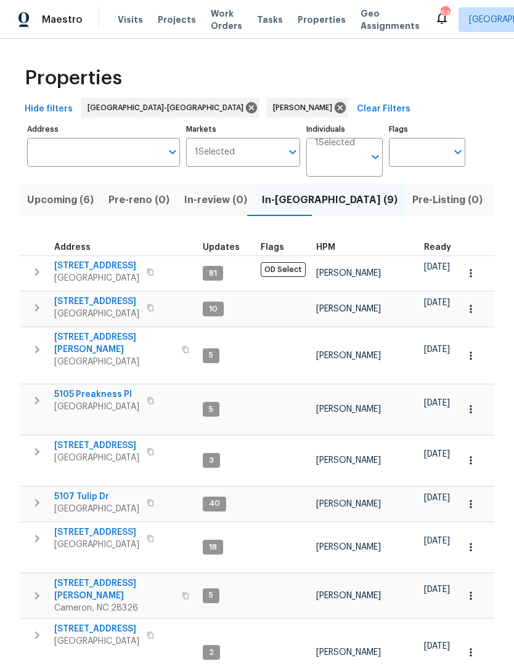
click at [70, 198] on span "Upcoming (6)" at bounding box center [60, 199] width 66 height 17
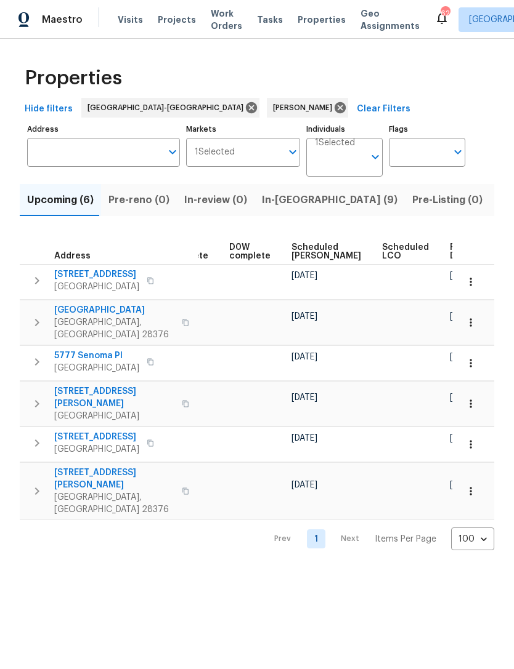
scroll to position [0, 308]
click at [297, 255] on span "Scheduled [PERSON_NAME]" at bounding box center [327, 251] width 70 height 17
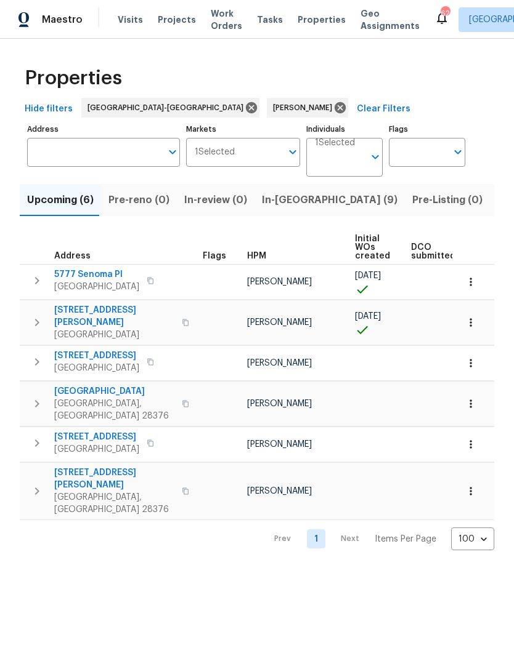
click at [497, 200] on span "Listed (12)" at bounding box center [522, 199] width 50 height 17
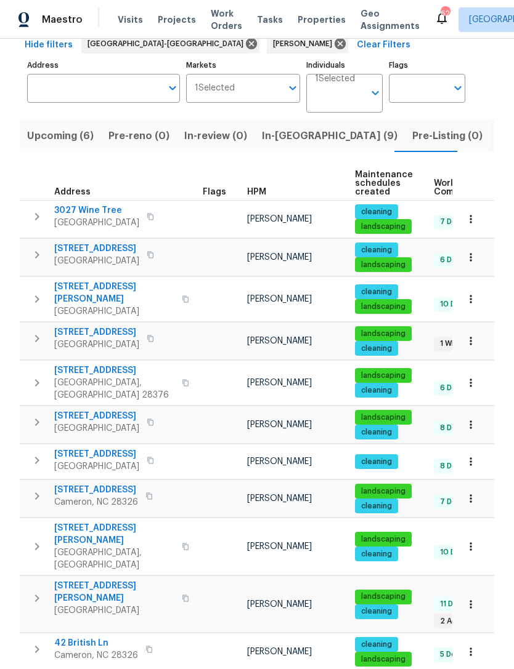
click at [79, 135] on span "Upcoming (6)" at bounding box center [60, 135] width 66 height 17
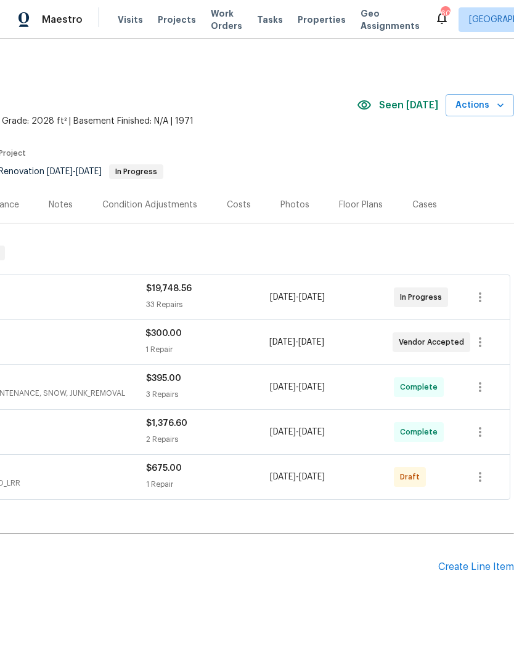
scroll to position [0, 182]
click at [486, 473] on icon "button" at bounding box center [479, 477] width 15 height 15
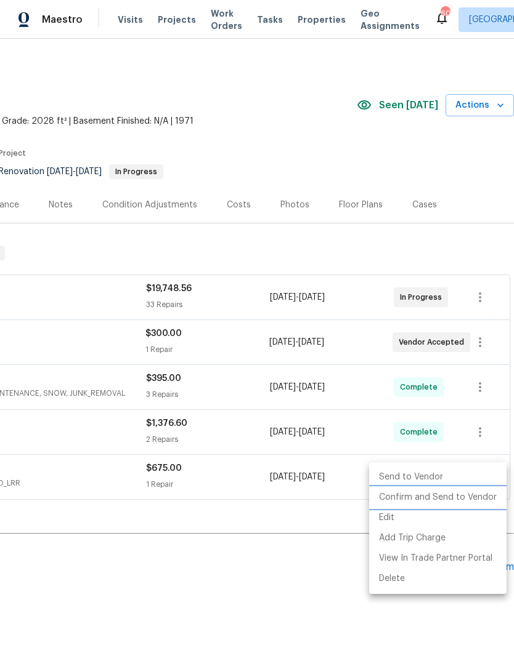
click at [460, 496] on li "Confirm and Send to Vendor" at bounding box center [437, 498] width 137 height 20
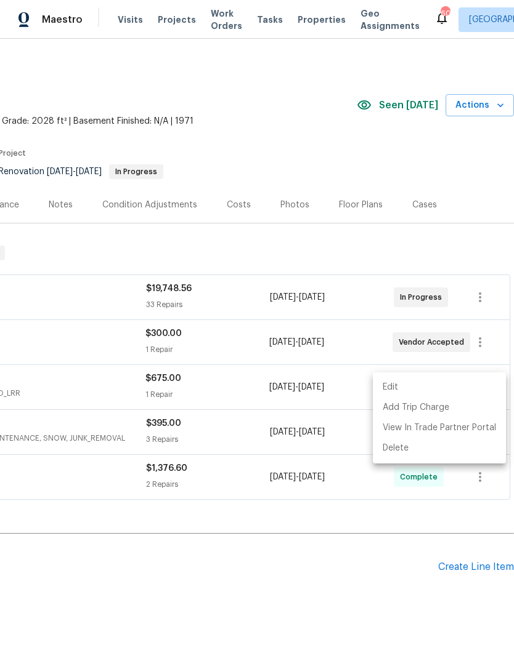
click at [284, 118] on div at bounding box center [257, 334] width 514 height 669
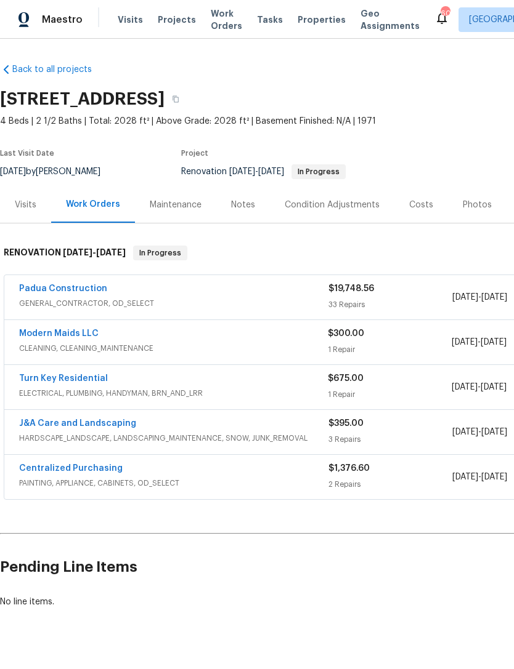
scroll to position [0, 0]
click at [90, 376] on link "Turn Key Residential" at bounding box center [63, 378] width 89 height 9
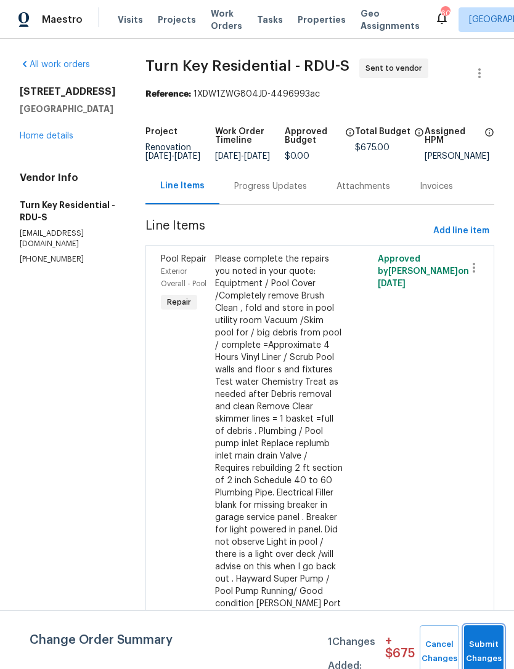
click at [489, 645] on button "Submit Changes" at bounding box center [483, 652] width 39 height 53
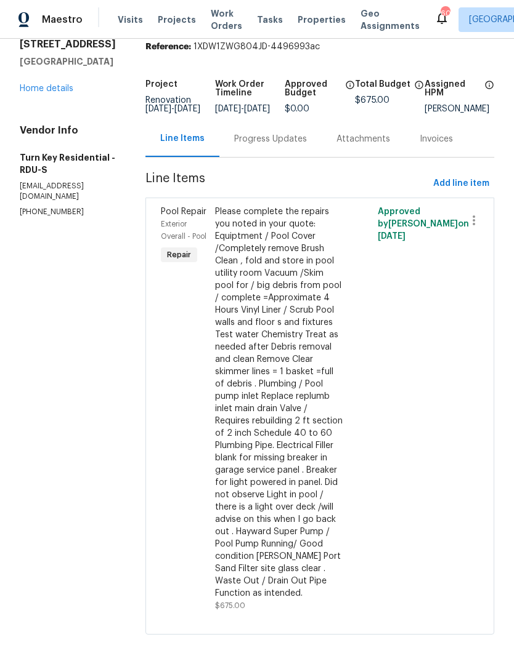
scroll to position [54, 0]
click at [55, 84] on link "Home details" at bounding box center [47, 88] width 54 height 9
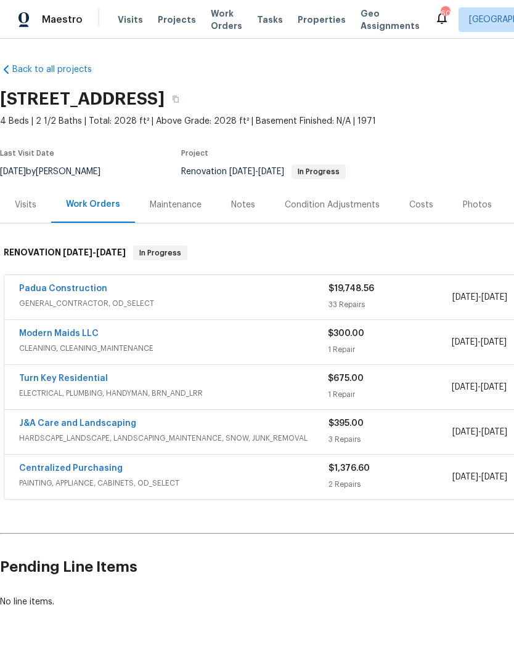
click at [414, 206] on div "Costs" at bounding box center [421, 205] width 24 height 12
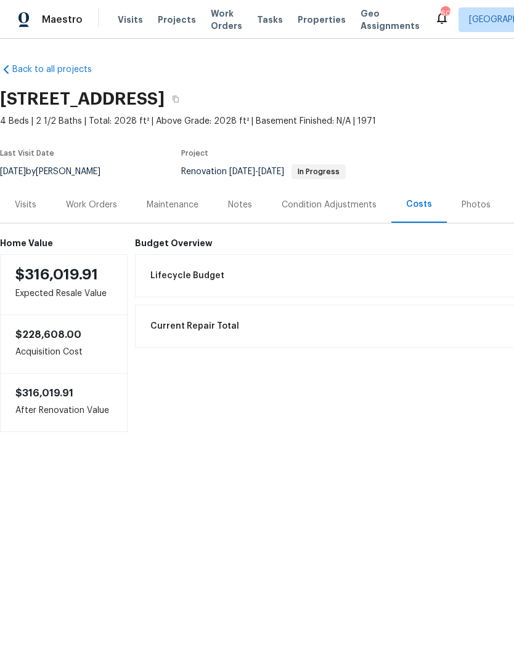
click at [86, 207] on div "Work Orders" at bounding box center [91, 205] width 51 height 12
